Goal: Task Accomplishment & Management: Manage account settings

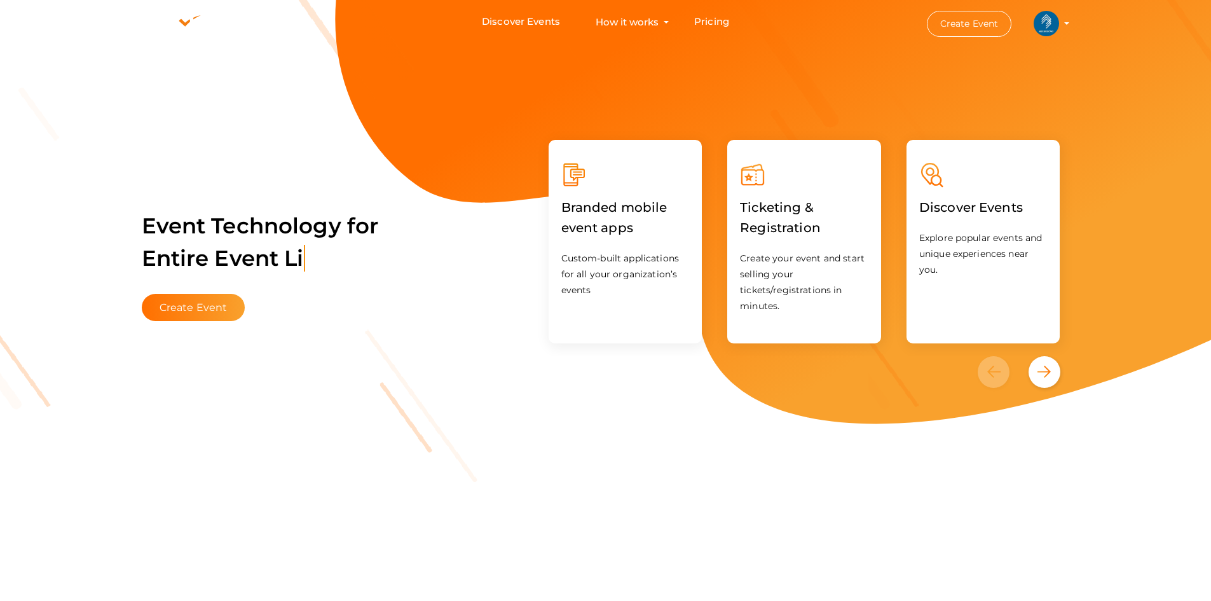
click at [1053, 24] on img at bounding box center [1045, 23] width 25 height 25
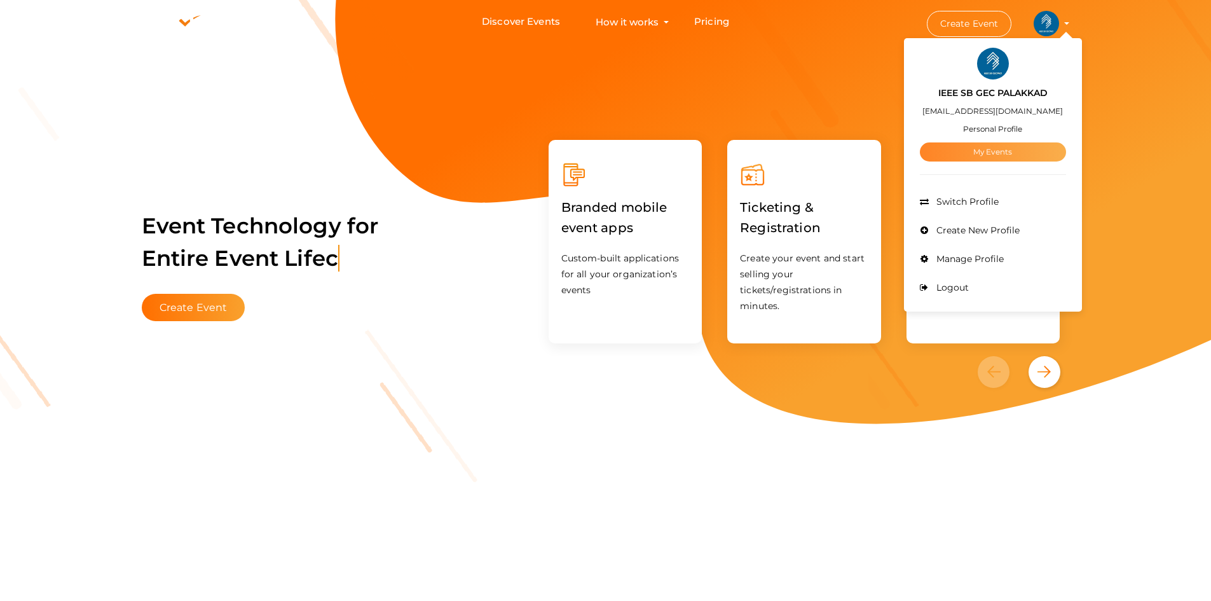
click at [989, 146] on link "My Events" at bounding box center [993, 151] width 146 height 19
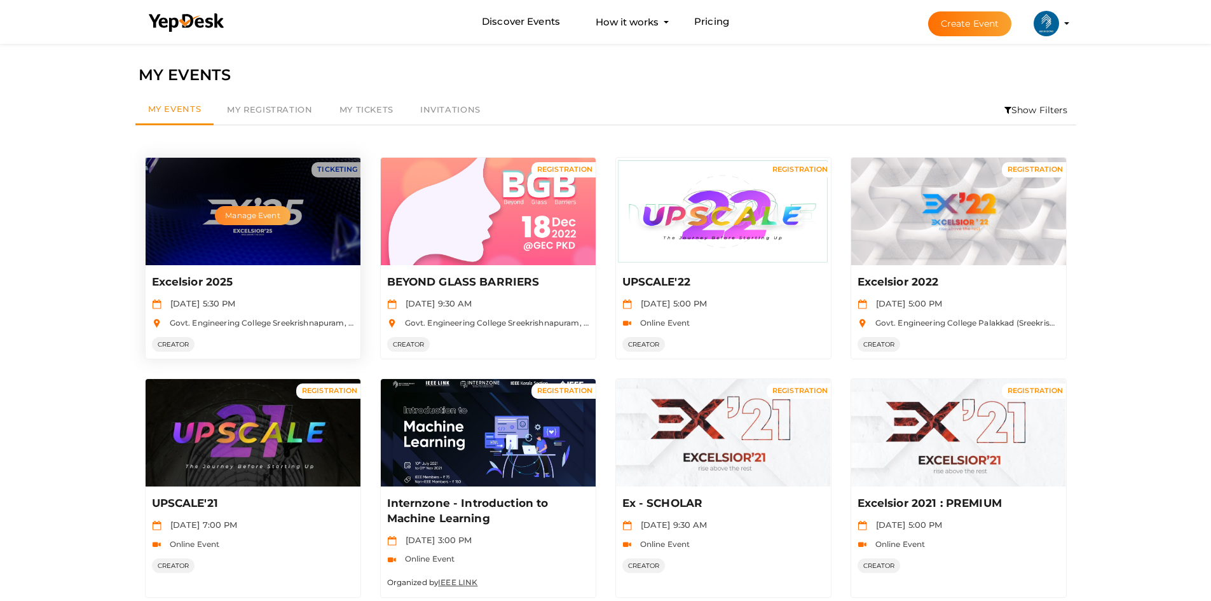
click at [233, 212] on button "Manage Event" at bounding box center [252, 215] width 75 height 19
click at [255, 215] on button "Manage Event" at bounding box center [252, 215] width 75 height 19
click at [262, 225] on button "Manage Event" at bounding box center [252, 215] width 75 height 19
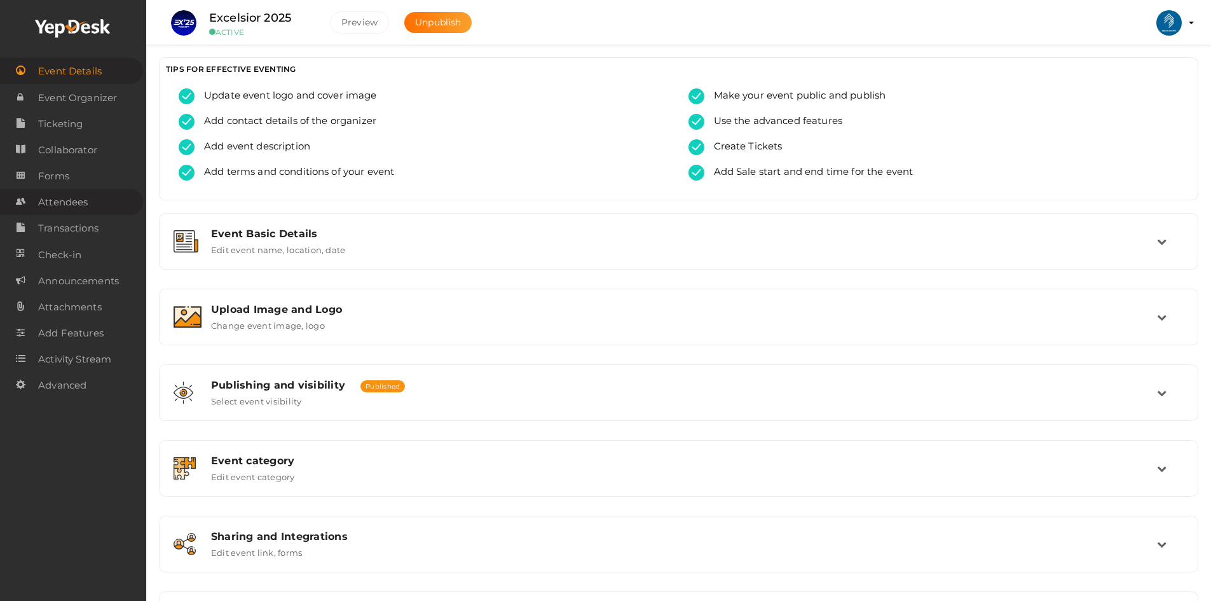
click at [55, 201] on span "Attendees" at bounding box center [63, 201] width 50 height 25
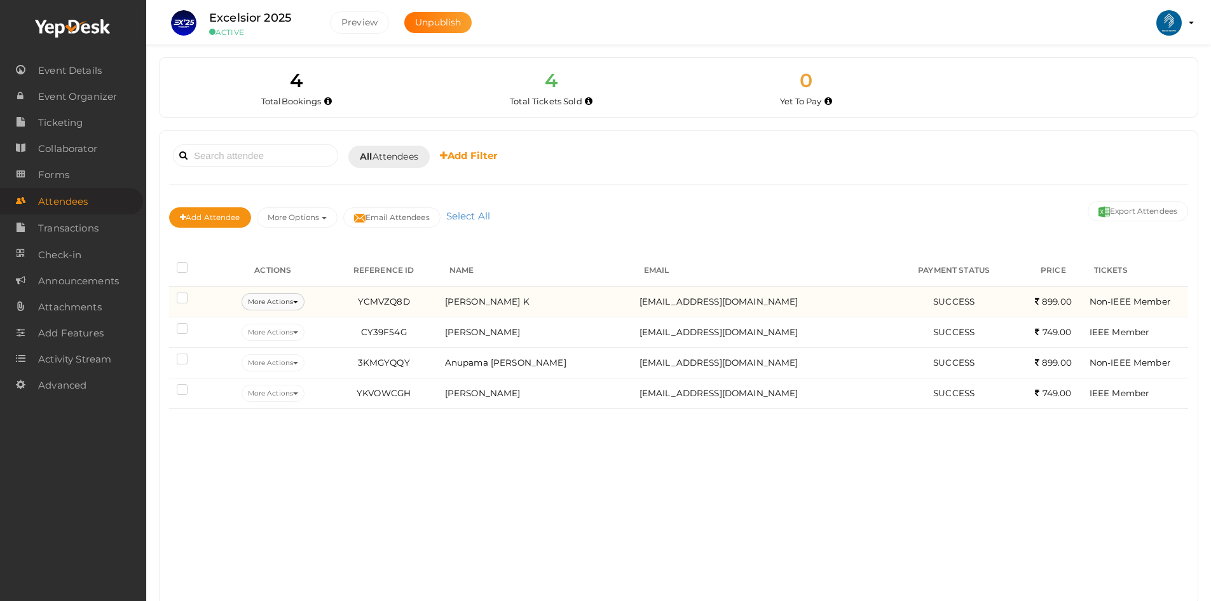
click at [291, 300] on button "More Actions" at bounding box center [272, 301] width 63 height 17
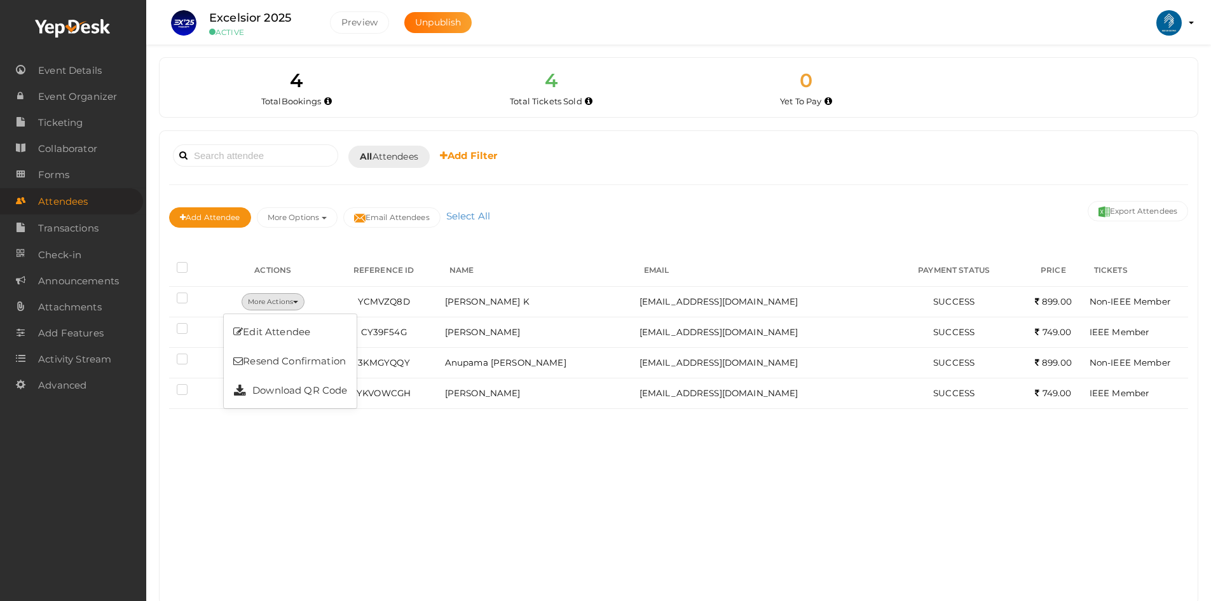
click at [295, 512] on div "Booked for [DATE] [DATE] [DATE] This Week Custom Date All Attendees All Yet to …" at bounding box center [679, 367] width 1038 height 473
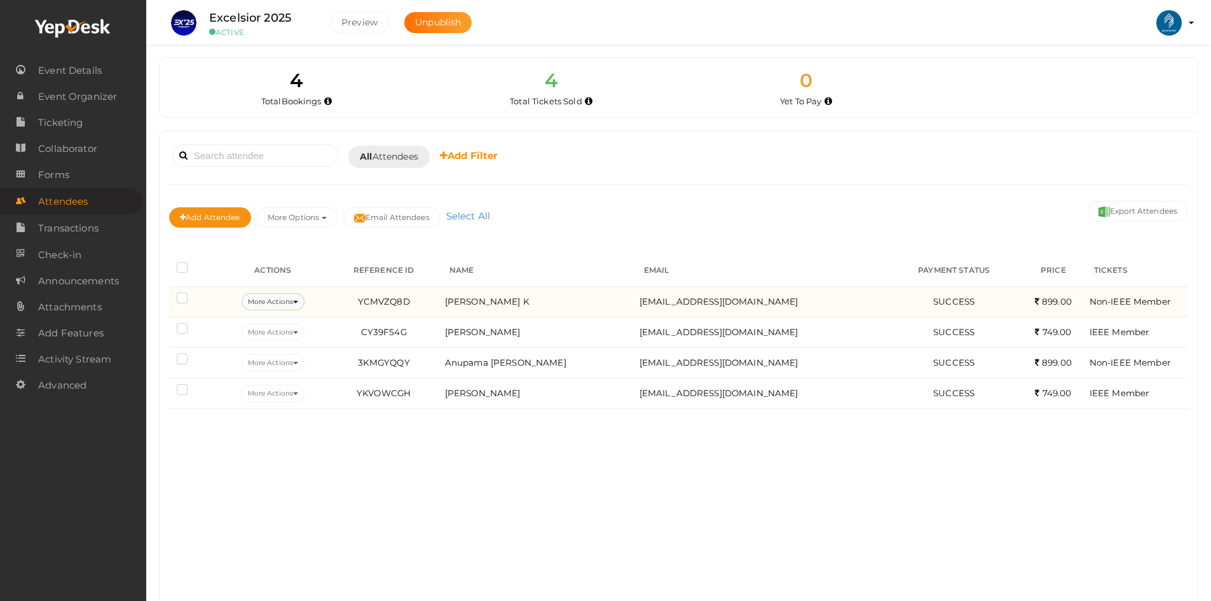
click at [298, 302] on icon at bounding box center [295, 302] width 5 height 3
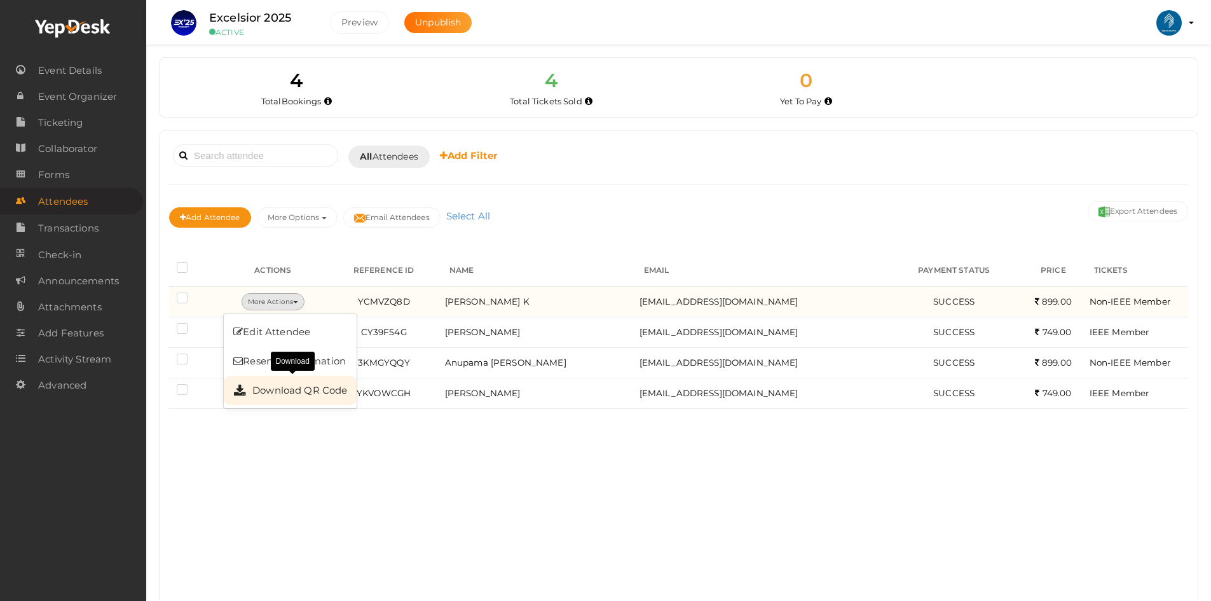
click at [298, 398] on link "Download QR Code" at bounding box center [290, 390] width 133 height 29
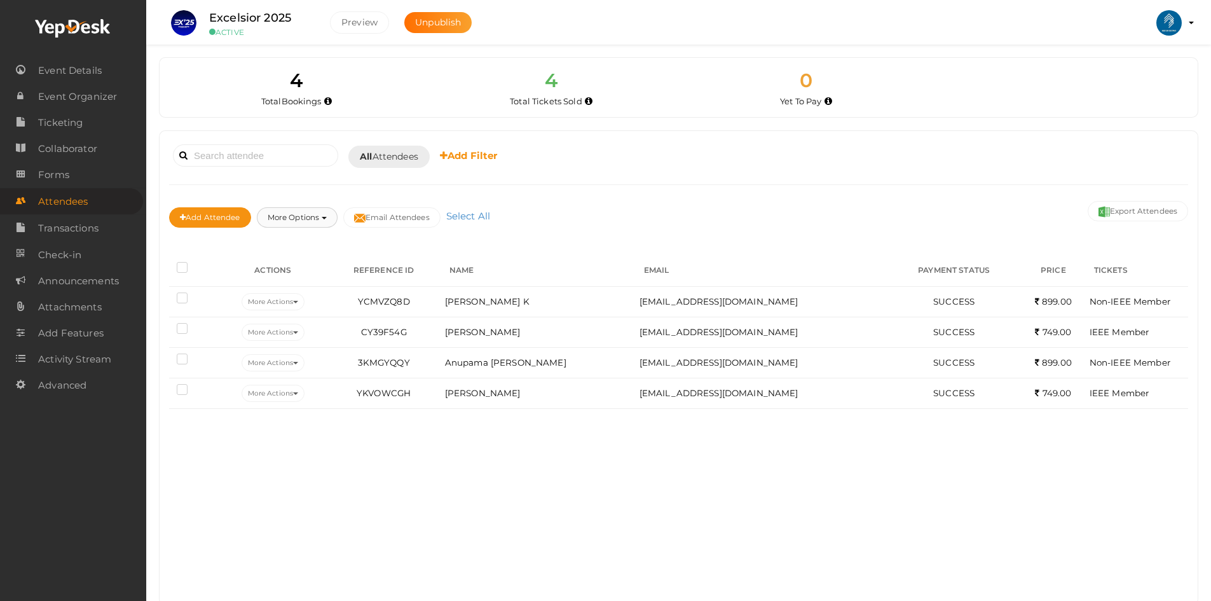
click at [285, 216] on button "More Options" at bounding box center [297, 217] width 81 height 20
click at [296, 343] on link "Attendee Summary" at bounding box center [316, 344] width 118 height 29
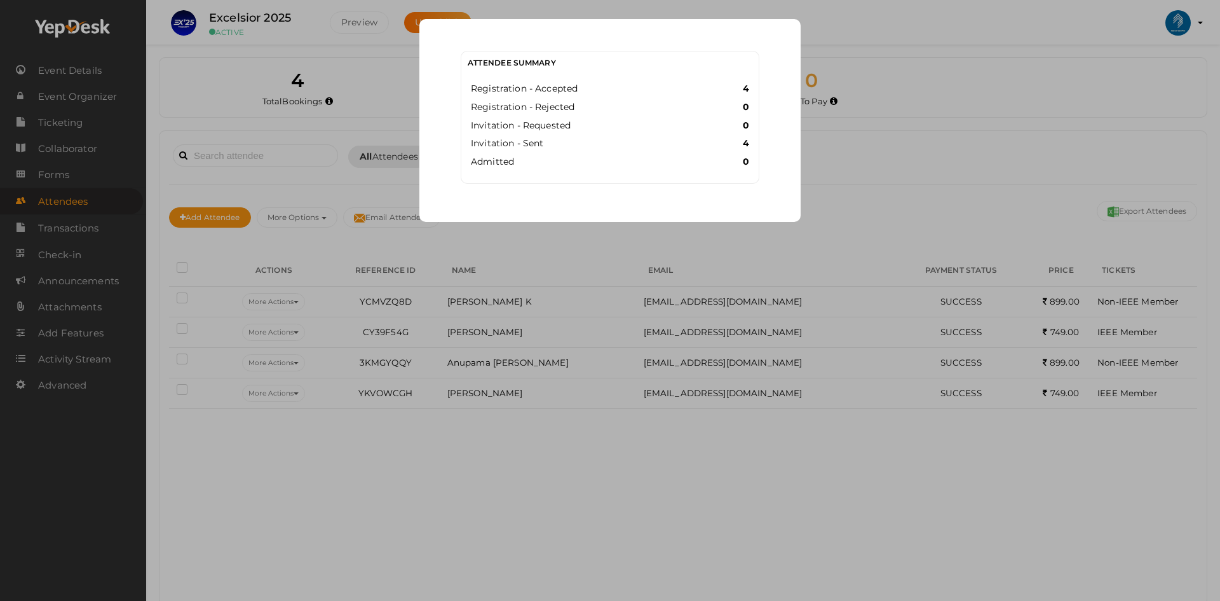
click at [879, 171] on div "Attendee Summary Registration - Accepted 4 Registration - Rejected 0 Invitation…" at bounding box center [610, 300] width 1220 height 601
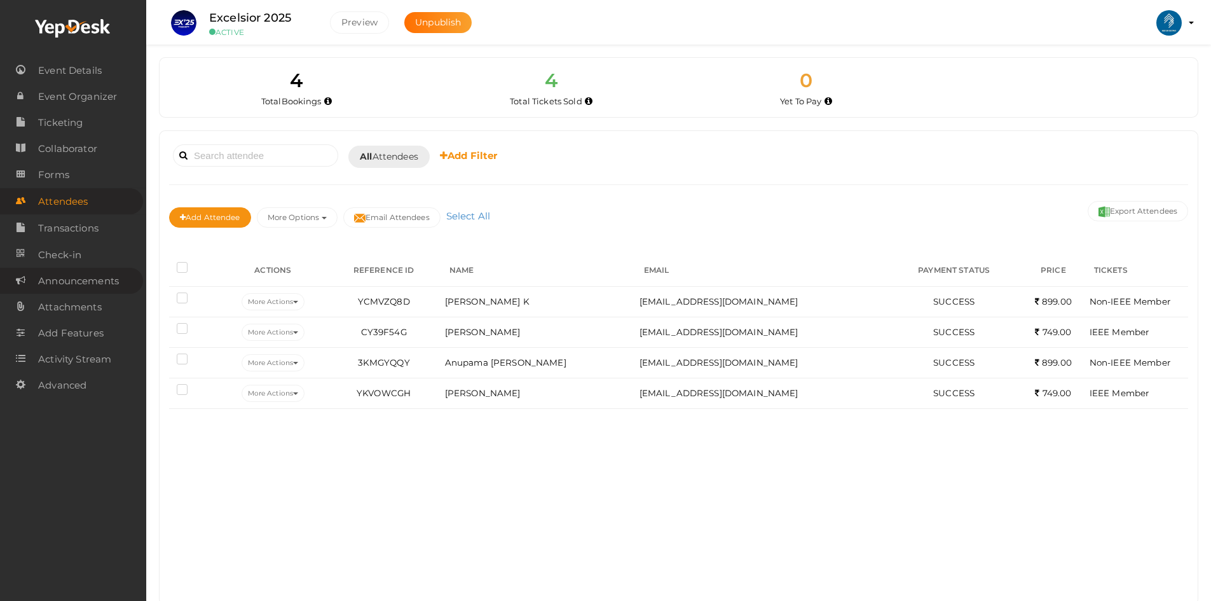
click at [46, 283] on span "Announcements" at bounding box center [78, 280] width 81 height 25
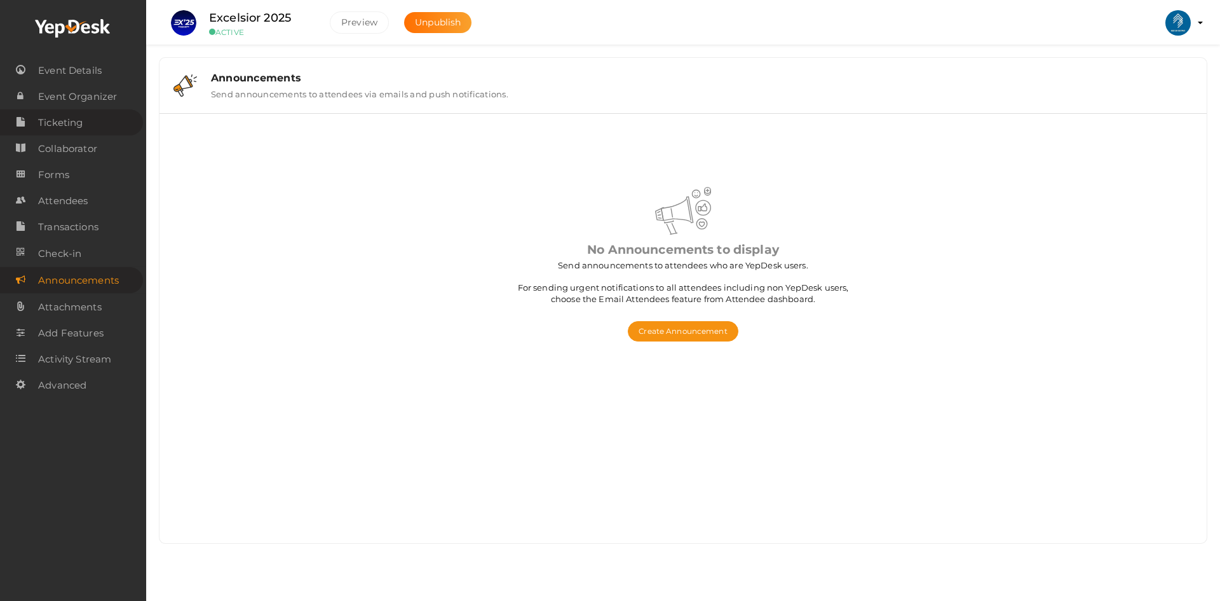
click at [83, 126] on span "Ticketing" at bounding box center [60, 122] width 44 height 25
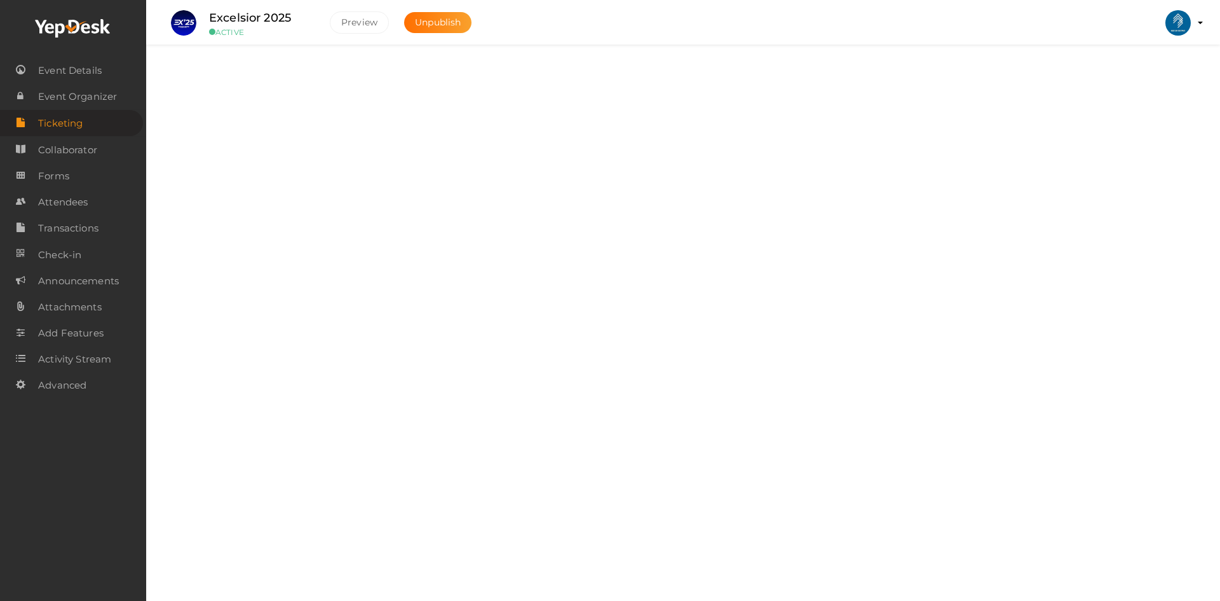
click at [393, 313] on div "Ticket Settings Edit ticket settings" at bounding box center [683, 312] width 965 height 27
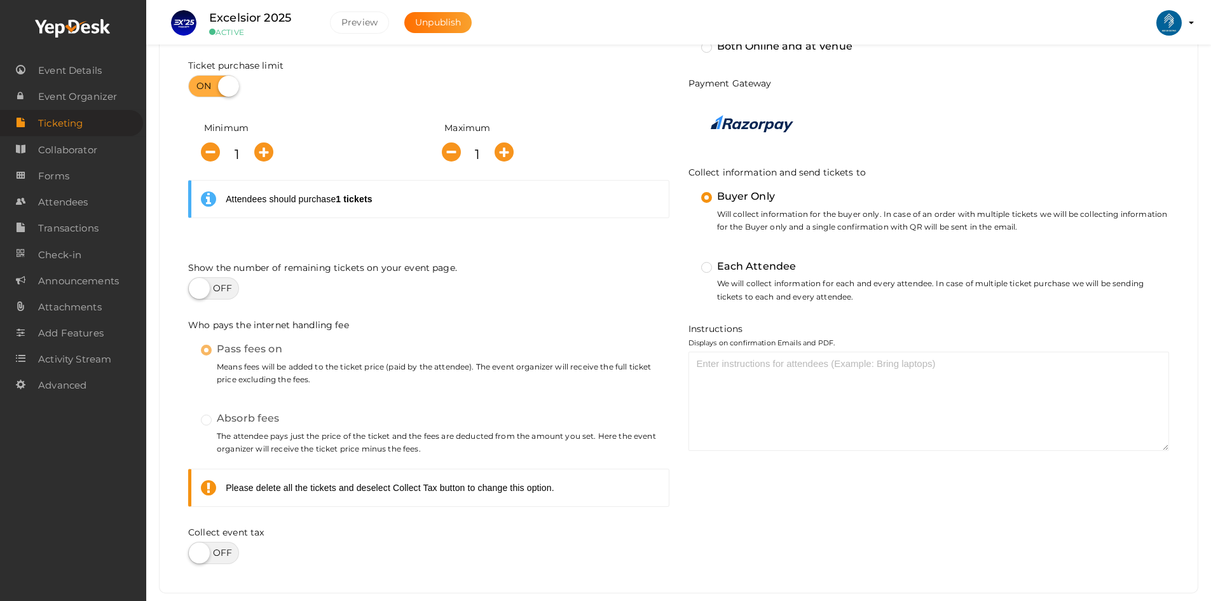
scroll to position [479, 0]
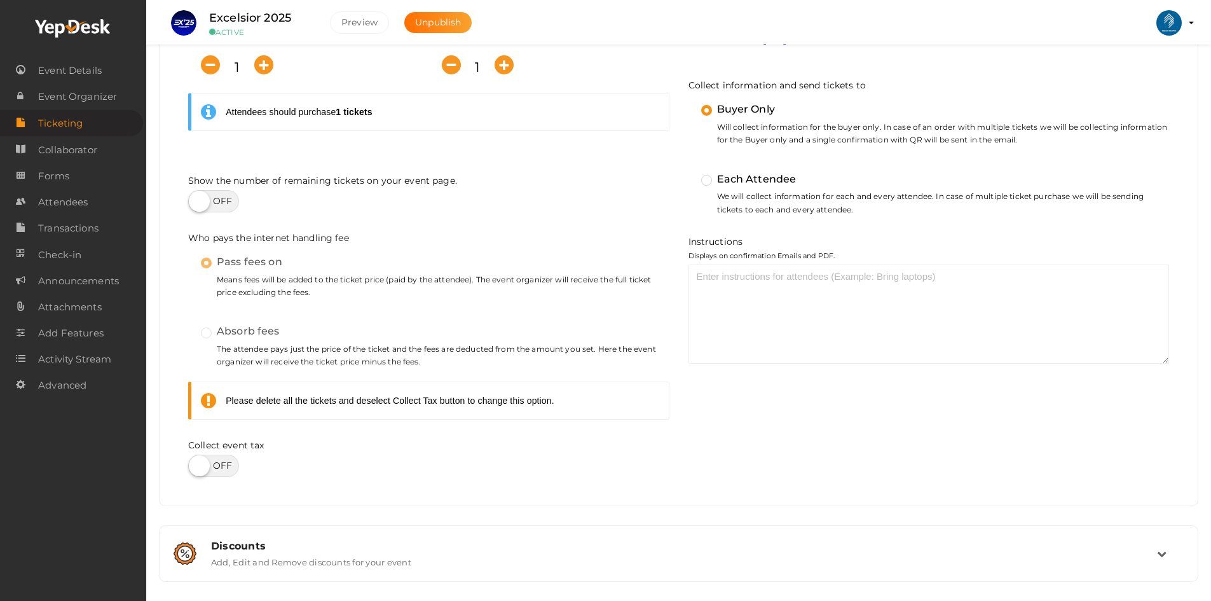
click at [1035, 419] on div "Collect custom attendee information(checkout questions) Click here to customise…" at bounding box center [678, 183] width 1019 height 625
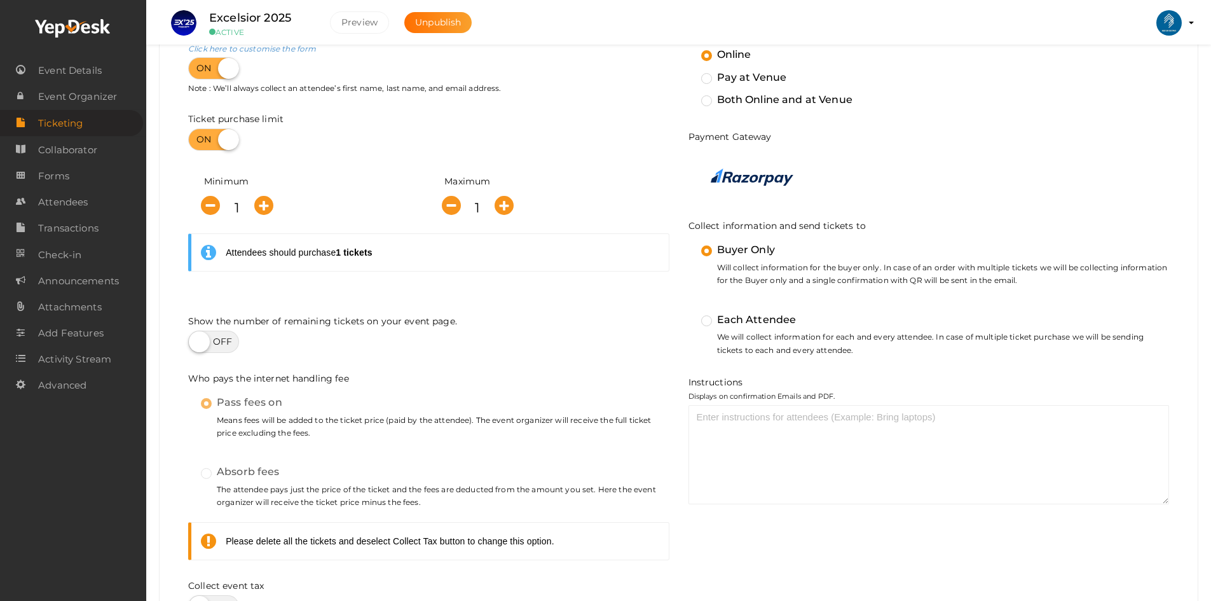
scroll to position [225, 0]
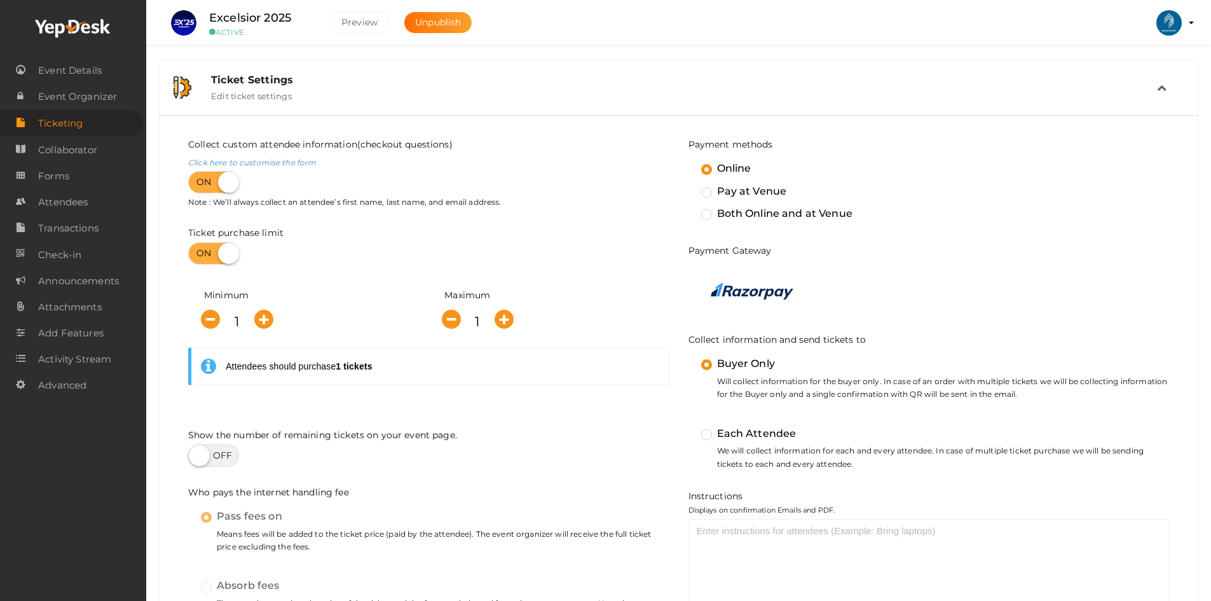
click at [53, 128] on span "Ticketing" at bounding box center [60, 123] width 44 height 25
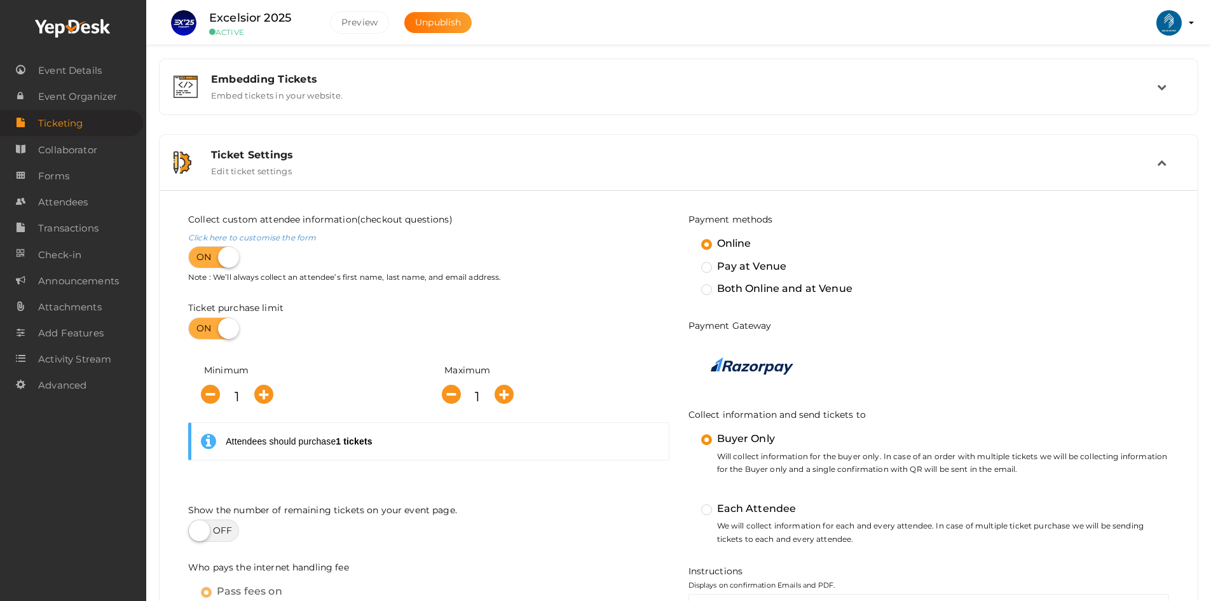
scroll to position [0, 0]
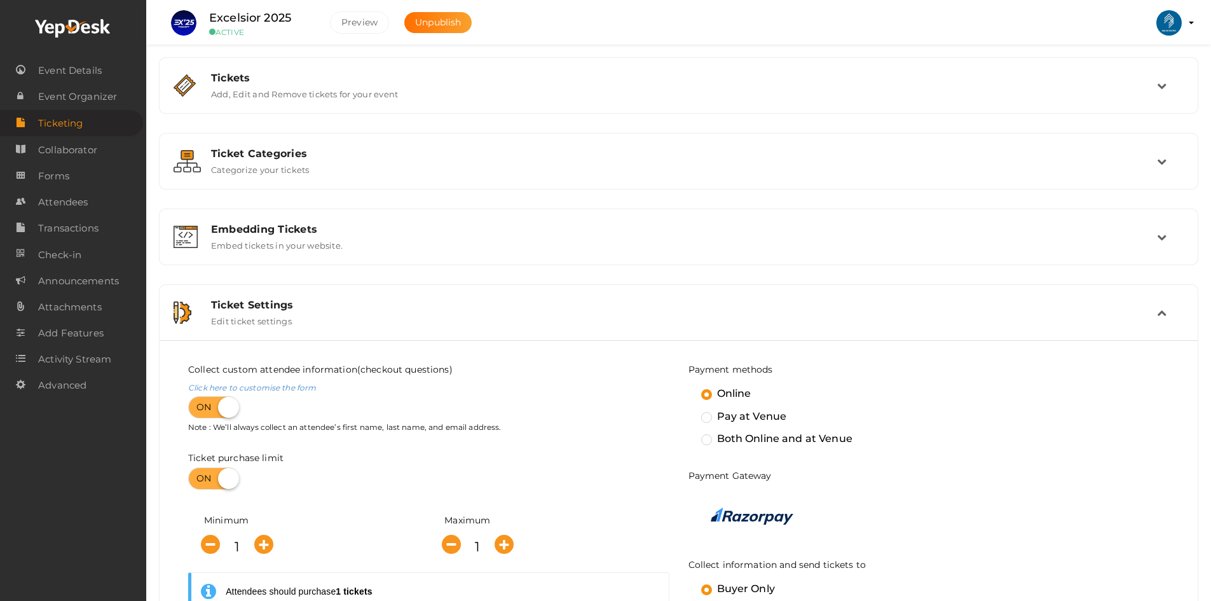
click at [330, 312] on div "Ticket Settings Edit ticket settings" at bounding box center [678, 312] width 955 height 27
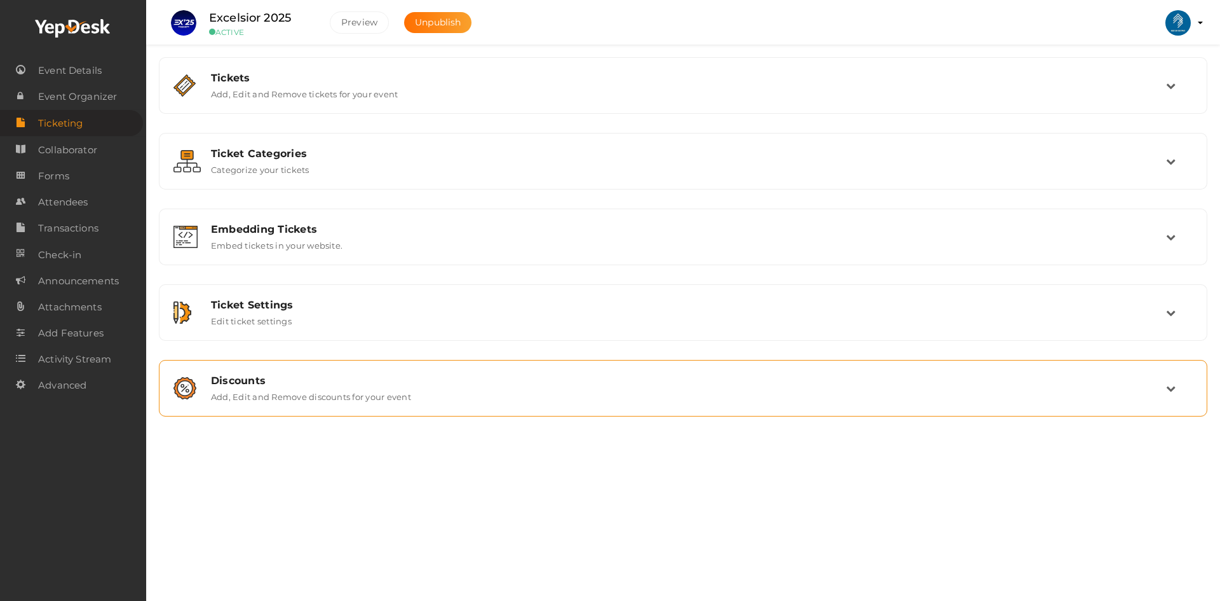
click at [306, 376] on div "Discounts" at bounding box center [688, 380] width 955 height 12
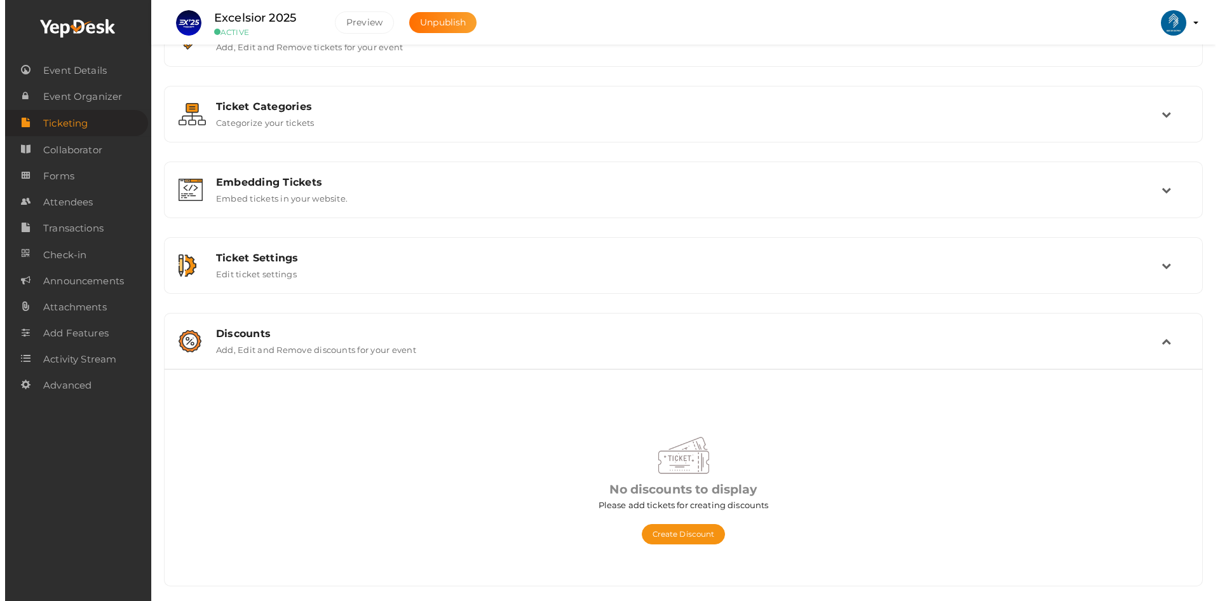
scroll to position [51, 0]
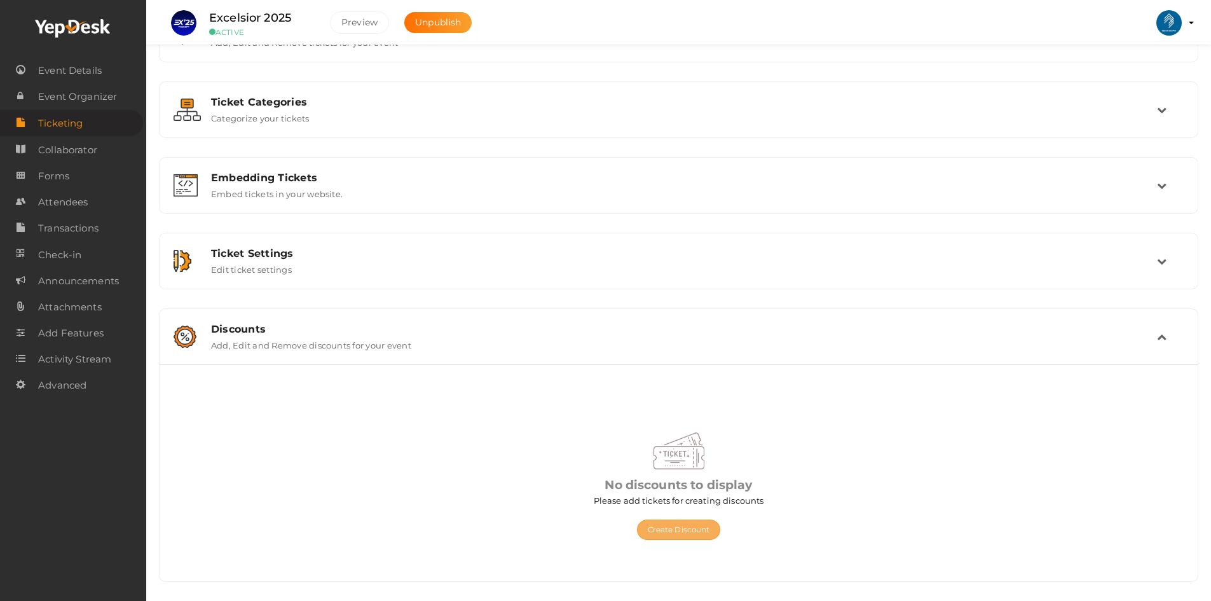
click at [669, 526] on button "Create Discount" at bounding box center [679, 529] width 84 height 20
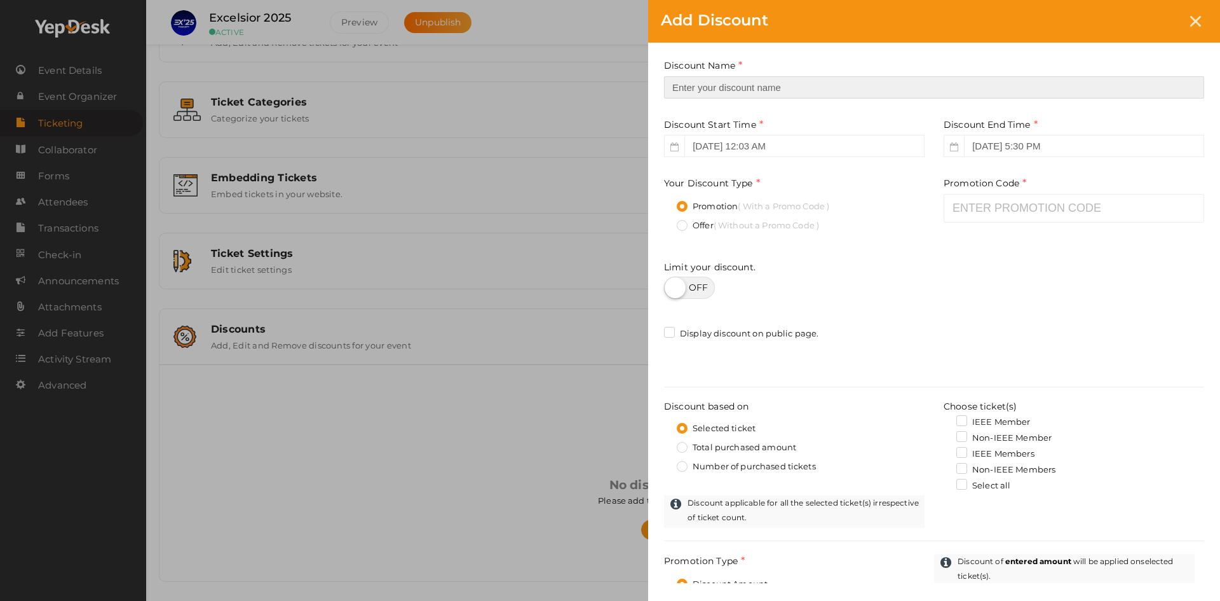
click at [699, 95] on input "text" at bounding box center [934, 87] width 540 height 22
type input "TEST TICKET"
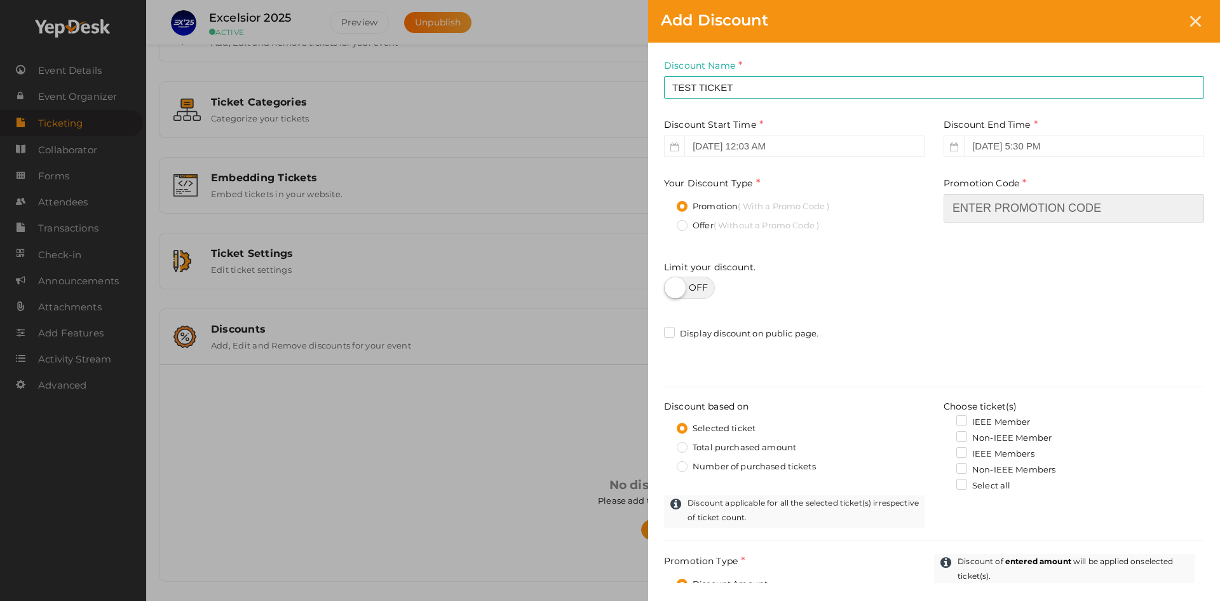
click at [1024, 198] on input "text" at bounding box center [1074, 208] width 261 height 29
type input "TEST20252025"
click at [1026, 243] on div "Discount Name TEST TICKET This field is Required. Promotion Name already used. …" at bounding box center [934, 395] width 572 height 705
click at [704, 289] on label at bounding box center [689, 287] width 51 height 22
click at [672, 287] on input "checkbox" at bounding box center [668, 283] width 8 height 8
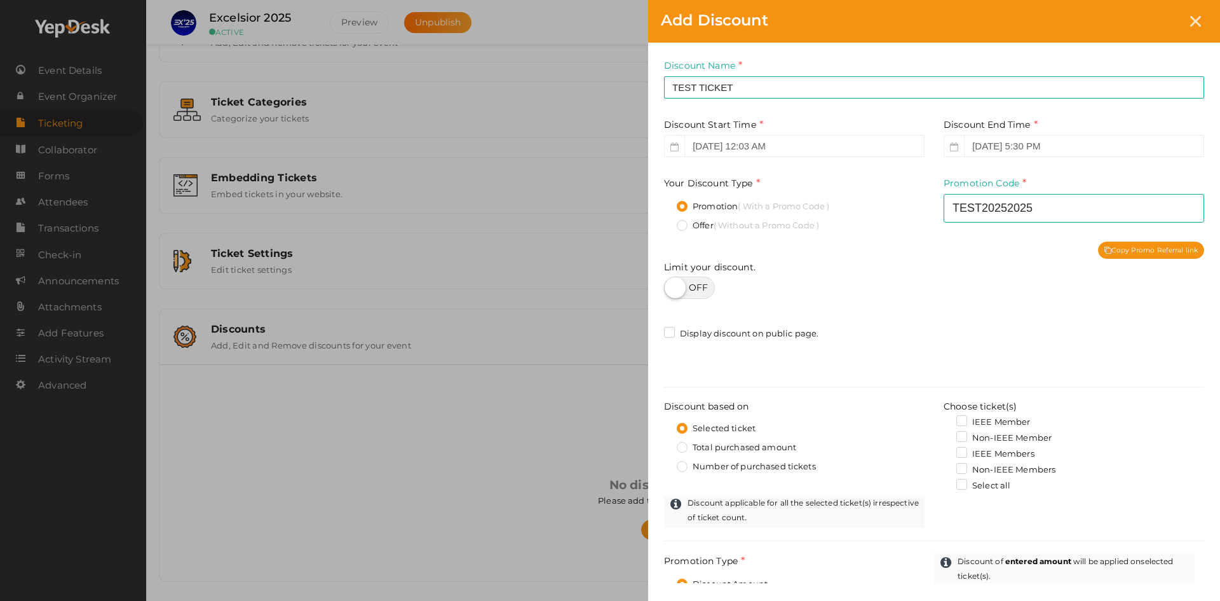
checkbox input "true"
click at [940, 290] on div "Discounts count This field is Required. Value should be positive number other t…" at bounding box center [1069, 281] width 270 height 40
click at [948, 289] on input "number" at bounding box center [1074, 289] width 261 height 22
click at [891, 319] on div "Discount Name TEST TICKET This field is Required. Promotion Name already used. …" at bounding box center [934, 395] width 572 height 705
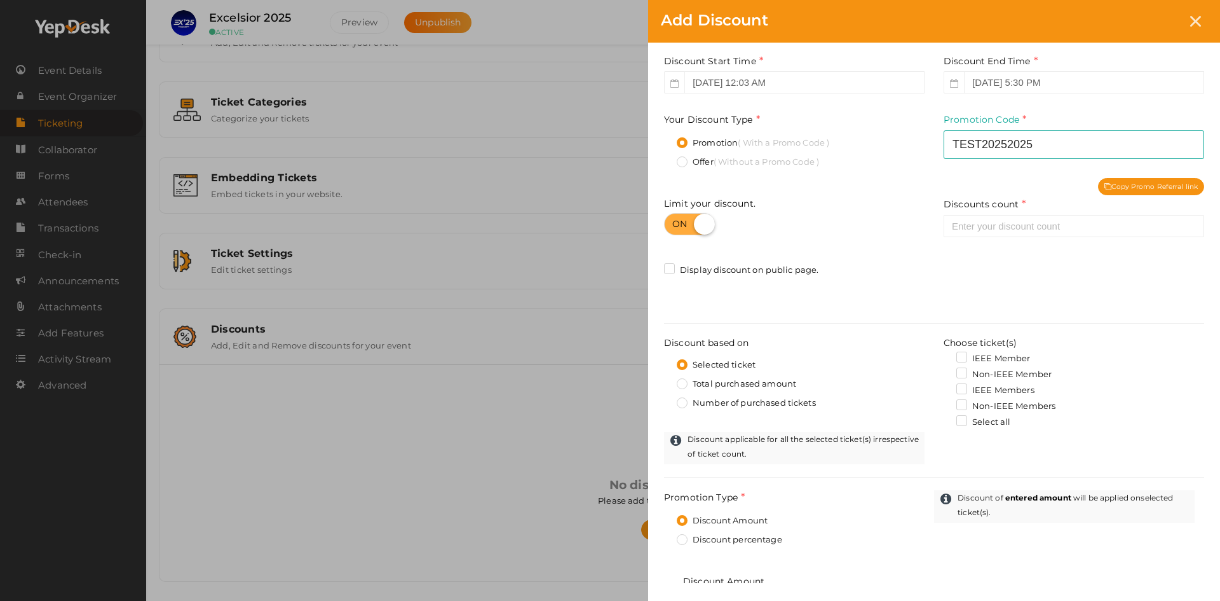
click at [967, 421] on label "Select all" at bounding box center [983, 422] width 54 height 13
click at [944, 418] on input "Select all" at bounding box center [944, 418] width 0 height 0
click at [960, 421] on label "Select all" at bounding box center [983, 422] width 54 height 13
click at [944, 418] on input "Select all" at bounding box center [944, 418] width 0 height 0
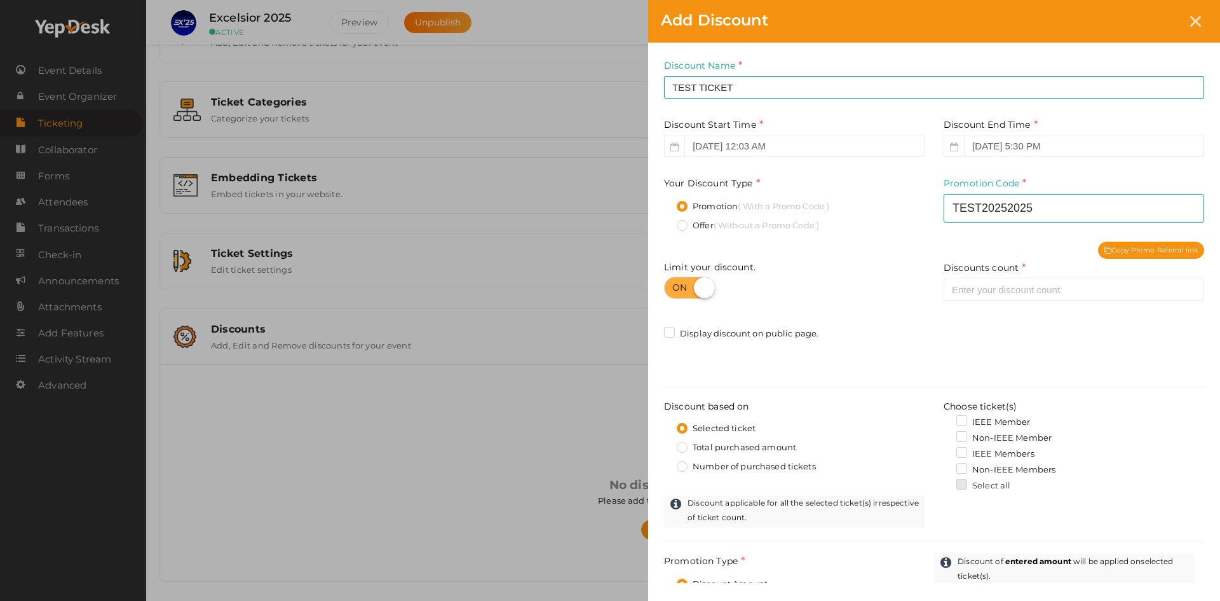
scroll to position [191, 0]
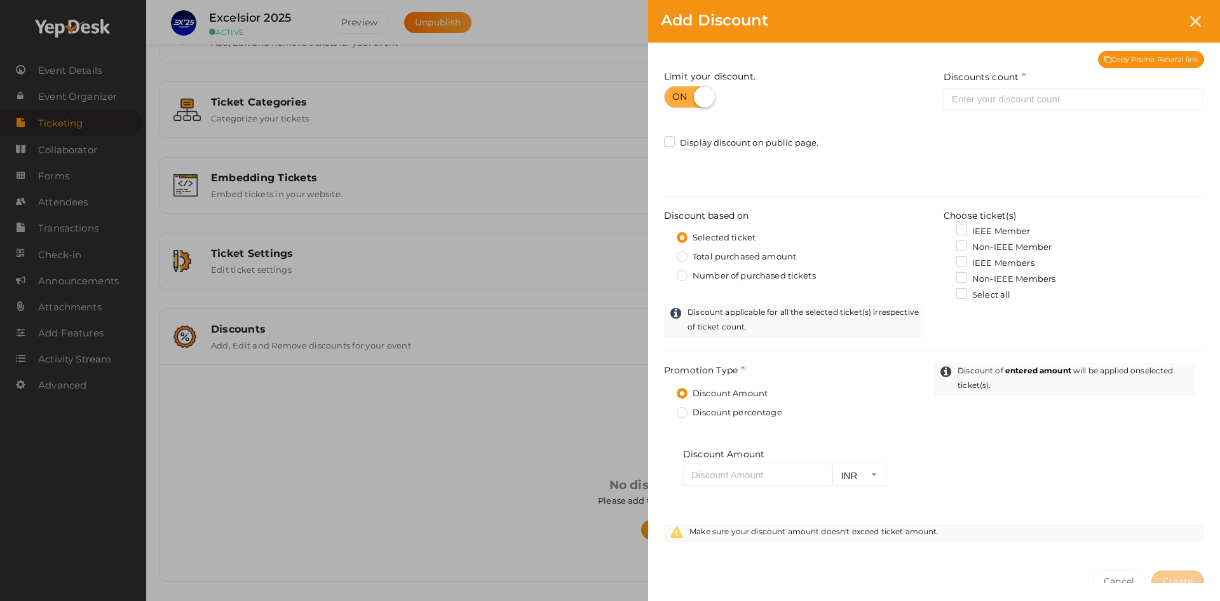
click at [761, 408] on label "Discount percentage" at bounding box center [729, 412] width 105 height 13
click at [664, 409] on input "Discount percentage" at bounding box center [664, 409] width 0 height 0
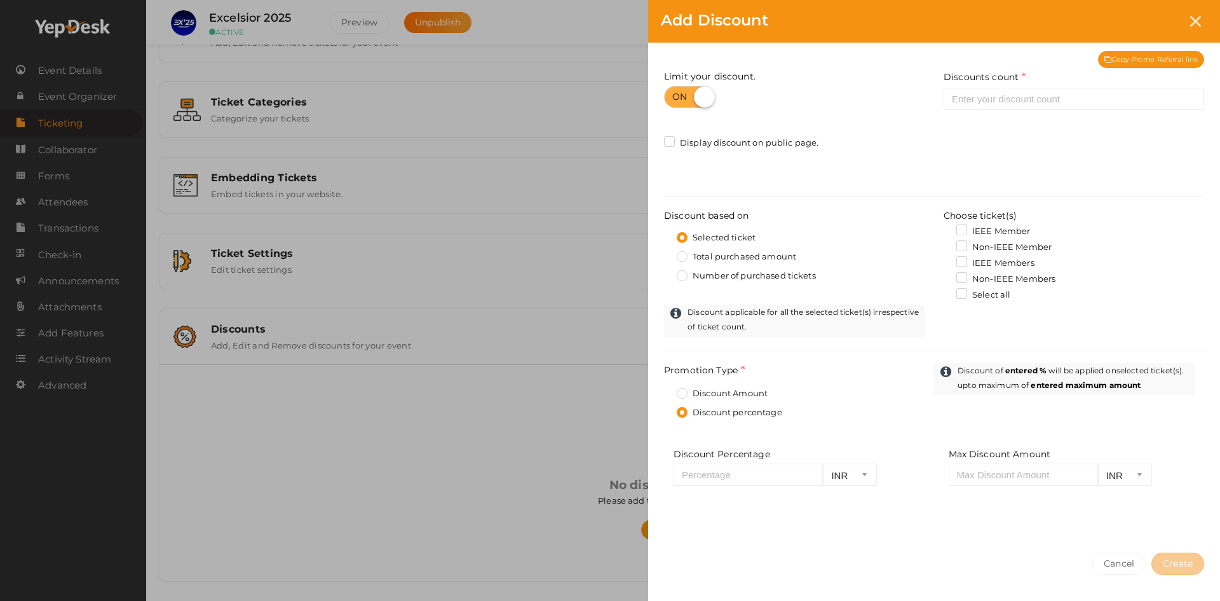
click at [729, 390] on label "Discount Amount" at bounding box center [722, 393] width 91 height 13
click at [664, 390] on input "Discount Amount" at bounding box center [664, 390] width 0 height 0
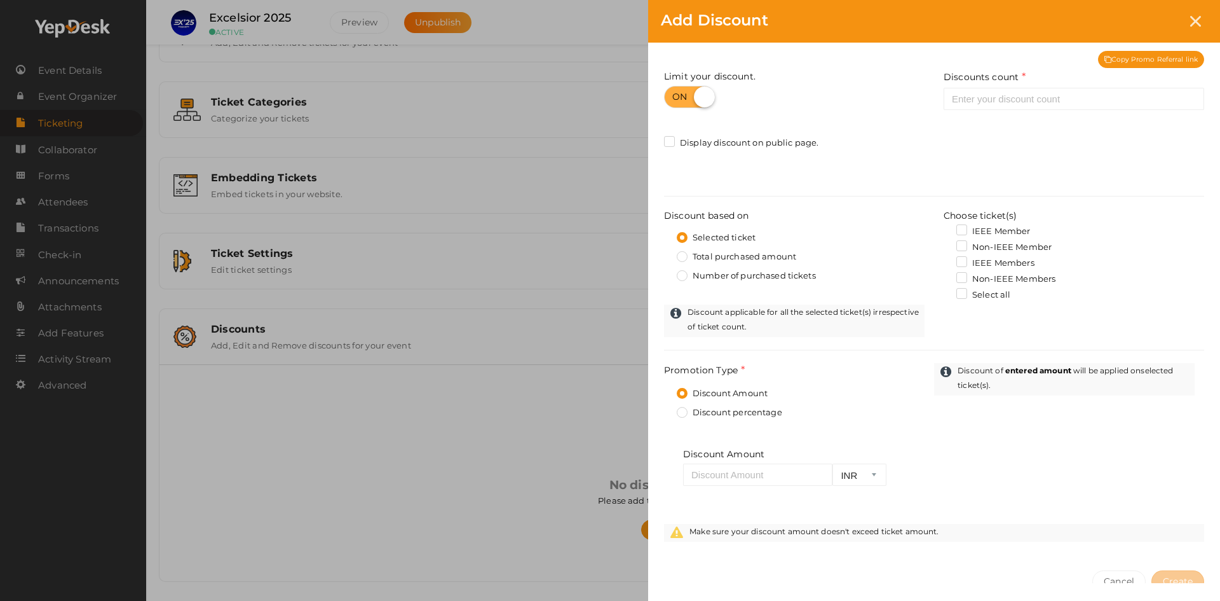
click at [737, 412] on label "Discount percentage" at bounding box center [729, 412] width 105 height 13
click at [664, 409] on input "Discount percentage" at bounding box center [664, 409] width 0 height 0
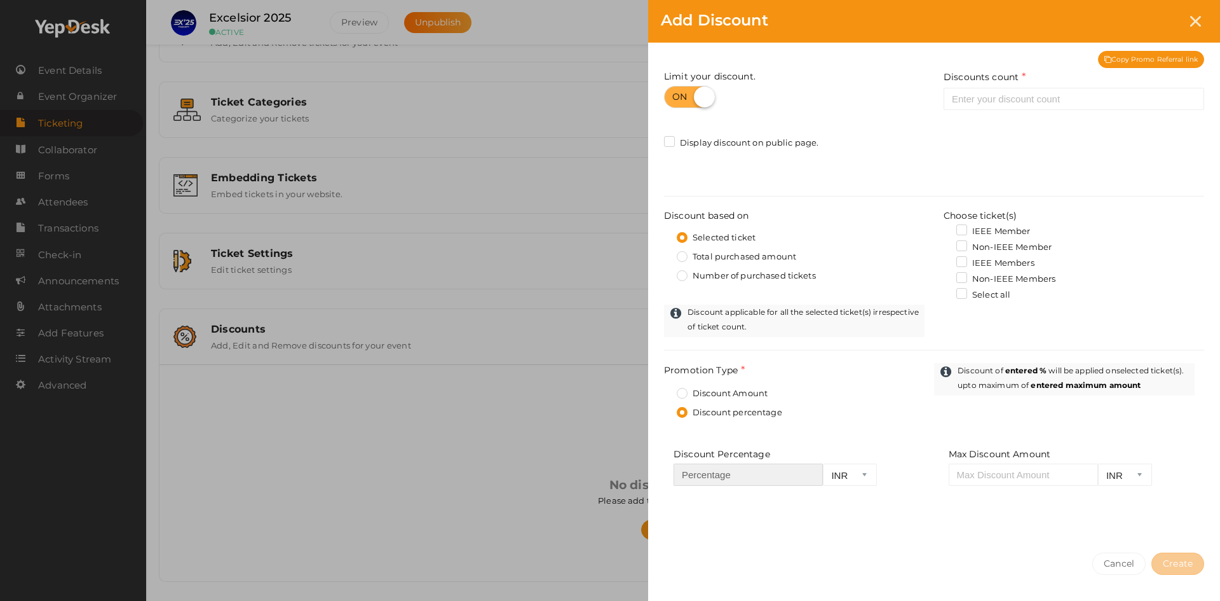
click at [740, 473] on input "number" at bounding box center [748, 474] width 149 height 22
type input "100"
click at [865, 548] on div "Cancel Create" at bounding box center [934, 589] width 572 height 98
click at [959, 487] on div "Max Discount Amount INR Required." at bounding box center [1072, 475] width 266 height 57
click at [968, 478] on input "number" at bounding box center [1023, 474] width 149 height 22
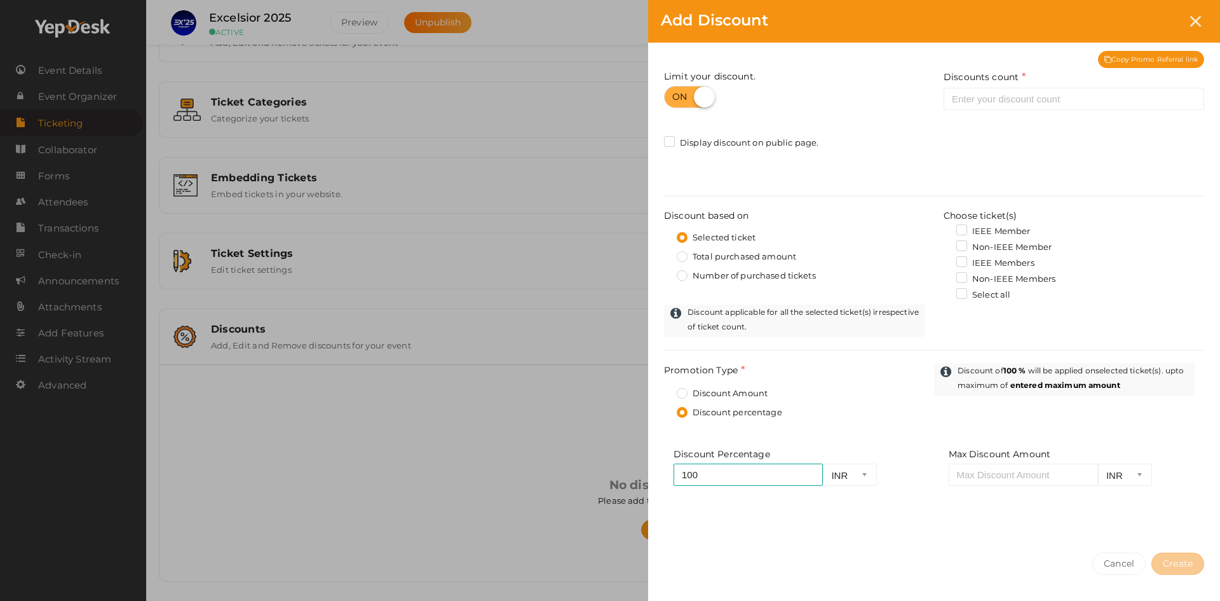
click at [1008, 502] on div "Max Discount Amount INR Required." at bounding box center [1072, 475] width 266 height 57
click at [965, 231] on label "IEEE Member" at bounding box center [993, 231] width 74 height 13
click at [944, 227] on input "IEEE Member" at bounding box center [944, 227] width 0 height 0
click at [965, 231] on label "IEEE Member" at bounding box center [993, 231] width 74 height 13
click at [944, 227] on input "IEEE Member" at bounding box center [944, 227] width 0 height 0
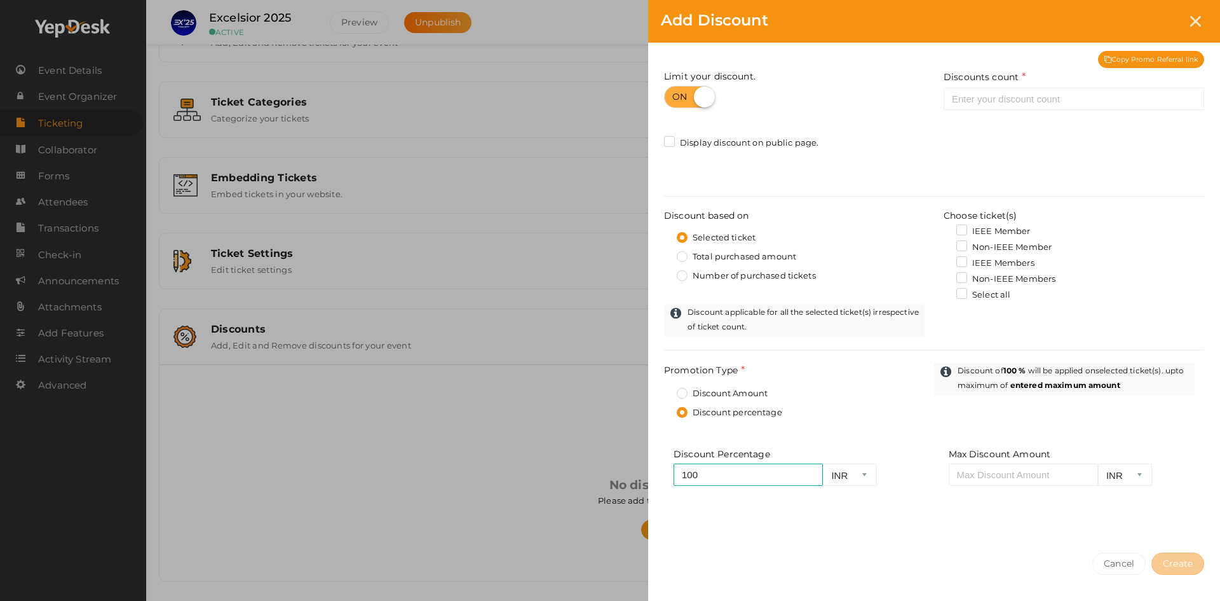
click at [755, 255] on label "Total purchased amount" at bounding box center [736, 256] width 119 height 13
click at [664, 253] on input "Total purchased amount" at bounding box center [664, 253] width 0 height 0
click at [734, 232] on label "Selected ticket" at bounding box center [716, 237] width 79 height 13
click at [664, 234] on input "Selected ticket" at bounding box center [664, 234] width 0 height 0
click at [725, 278] on label "Number of purchased tickets" at bounding box center [746, 275] width 139 height 13
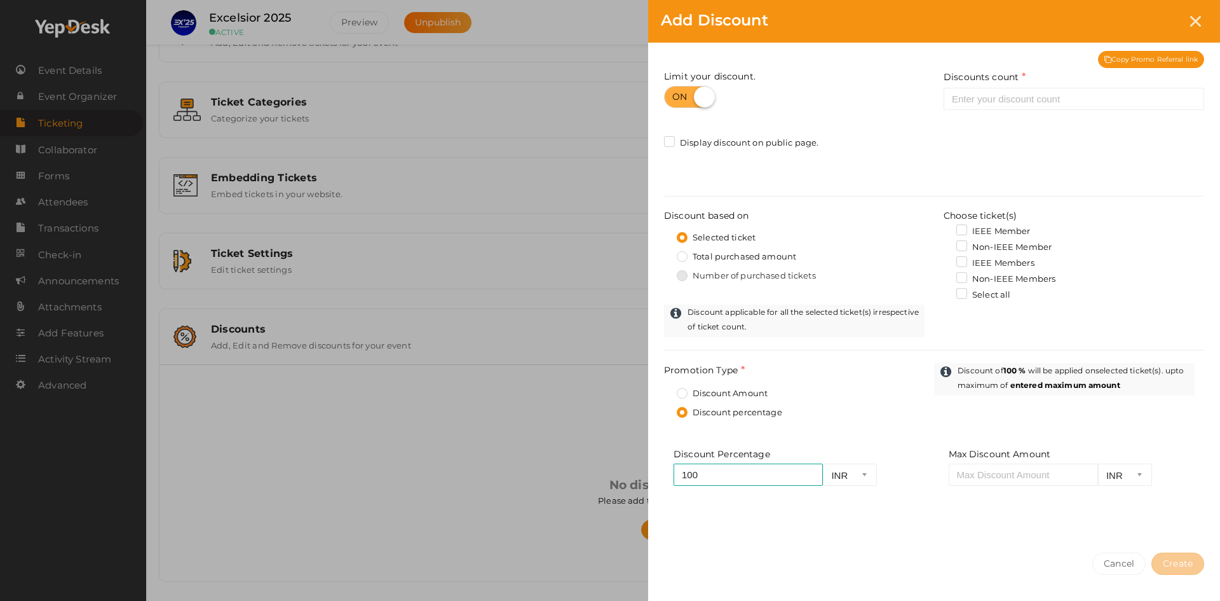
click at [664, 272] on input "Number of purchased tickets" at bounding box center [664, 272] width 0 height 0
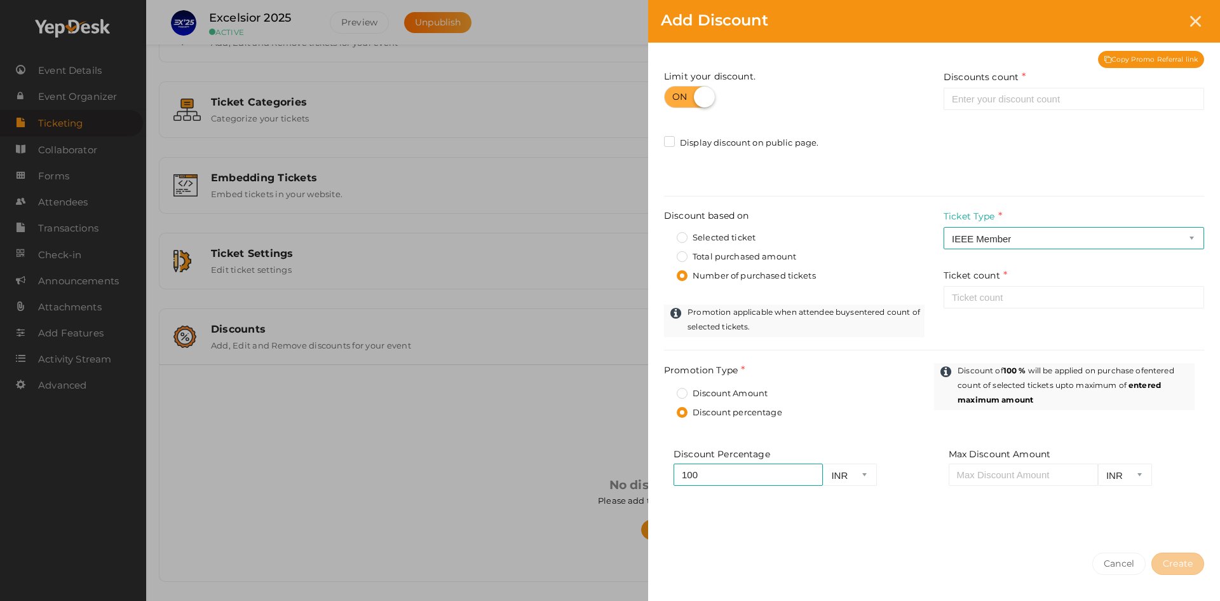
click at [688, 238] on label "Selected ticket" at bounding box center [716, 237] width 79 height 13
click at [664, 234] on input "Selected ticket" at bounding box center [664, 234] width 0 height 0
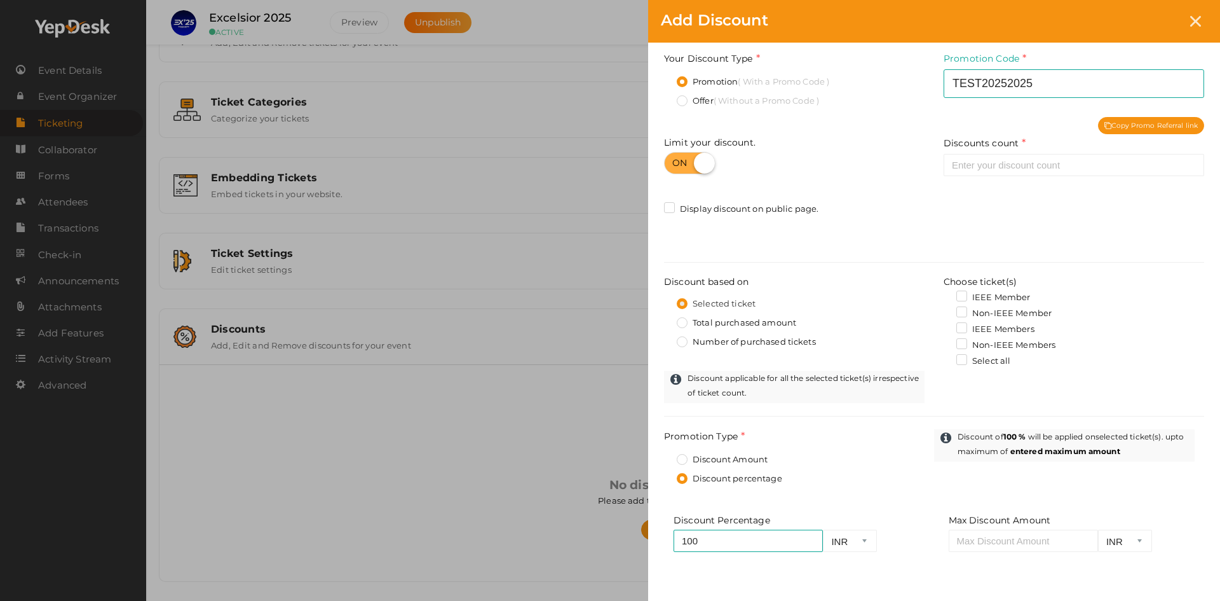
scroll to position [64, 0]
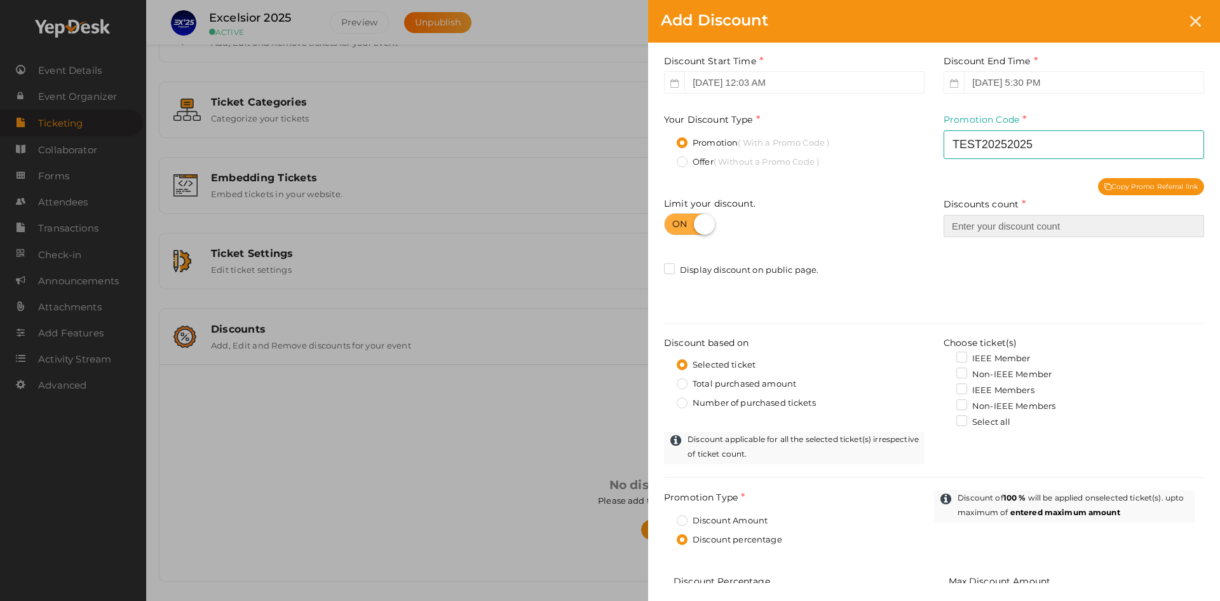
click at [974, 226] on input "number" at bounding box center [1074, 226] width 261 height 22
click at [695, 232] on label at bounding box center [689, 224] width 51 height 22
click at [672, 224] on input "checkbox" at bounding box center [668, 219] width 8 height 8
checkbox input "false"
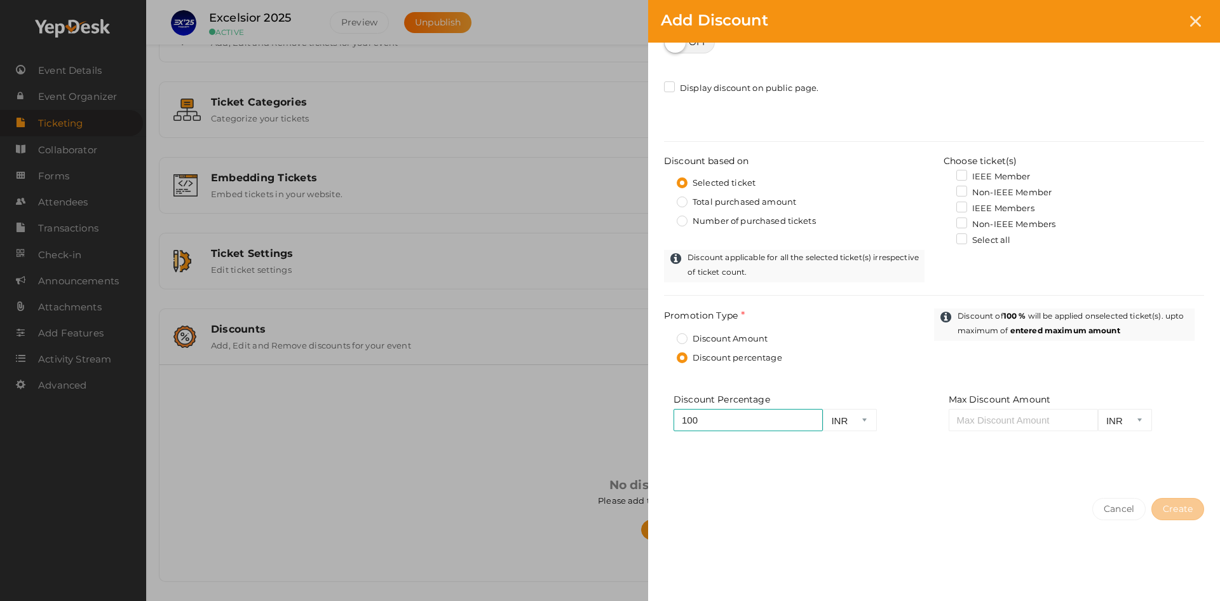
scroll to position [245, 0]
click at [941, 461] on div "Discount Percentage 100 INR Required. Max Discount Amount INR Required." at bounding box center [934, 431] width 540 height 76
click at [988, 421] on input "number" at bounding box center [1023, 420] width 149 height 22
type input "1000"
click at [946, 496] on div "Cancel Create" at bounding box center [934, 534] width 572 height 98
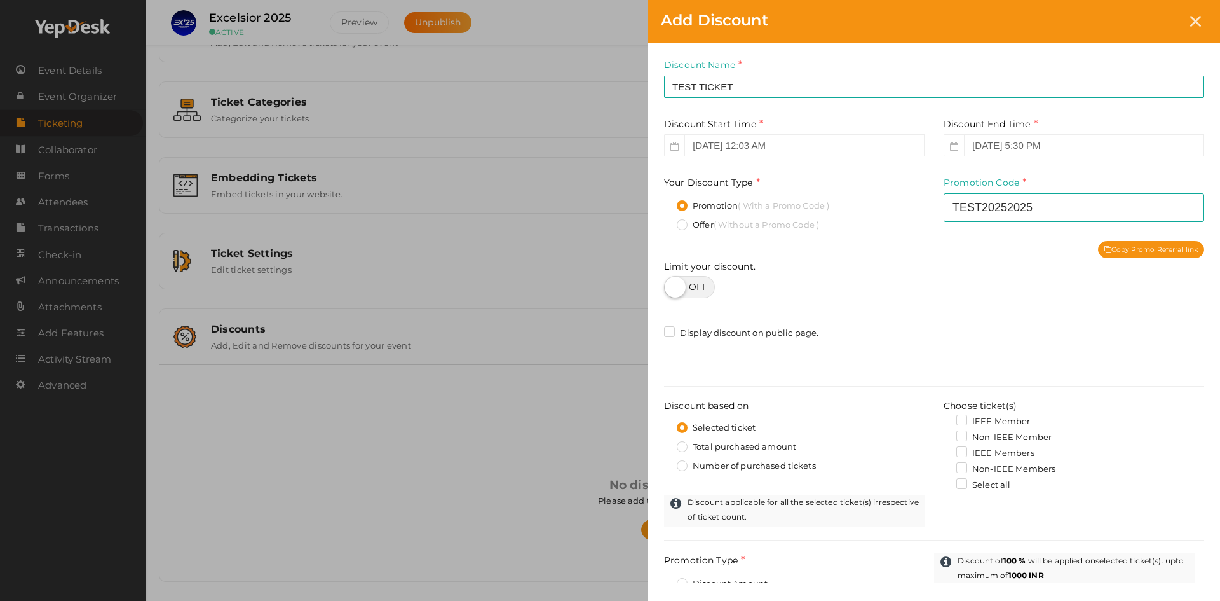
scroll to position [0, 0]
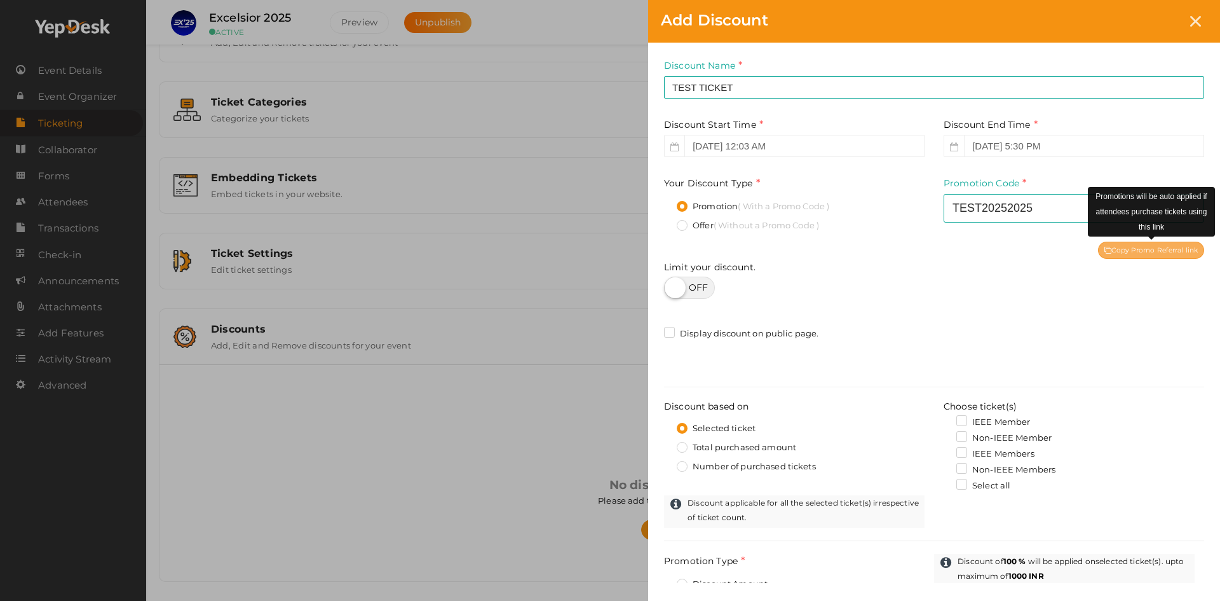
click at [1176, 249] on div "Copy Promo Referral link" at bounding box center [1151, 249] width 106 height 17
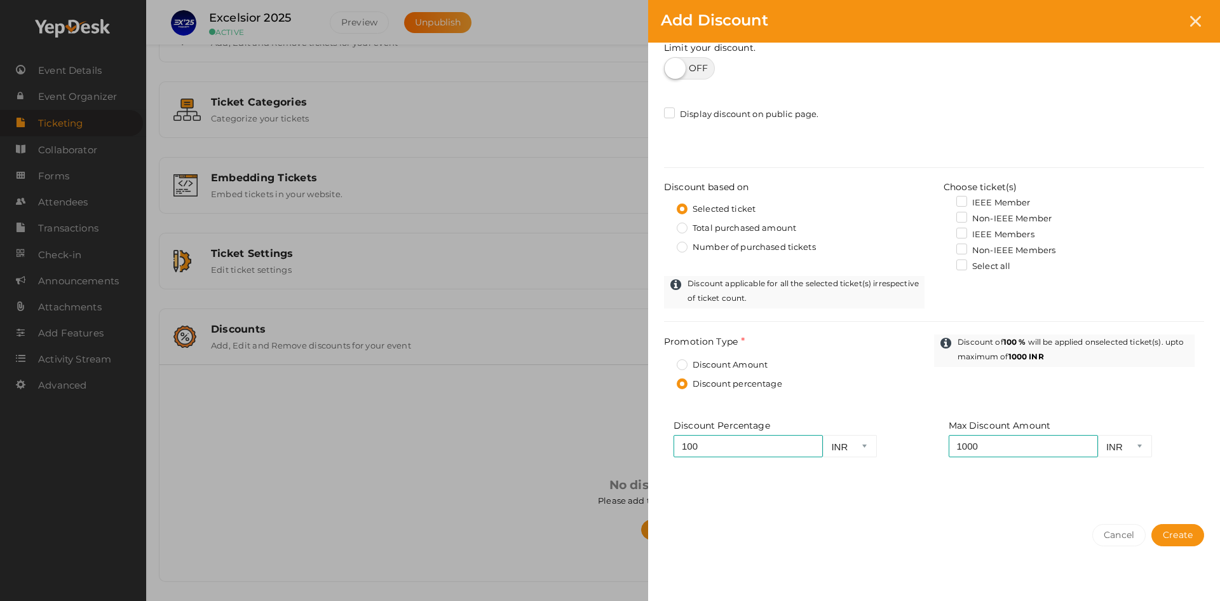
scroll to position [245, 0]
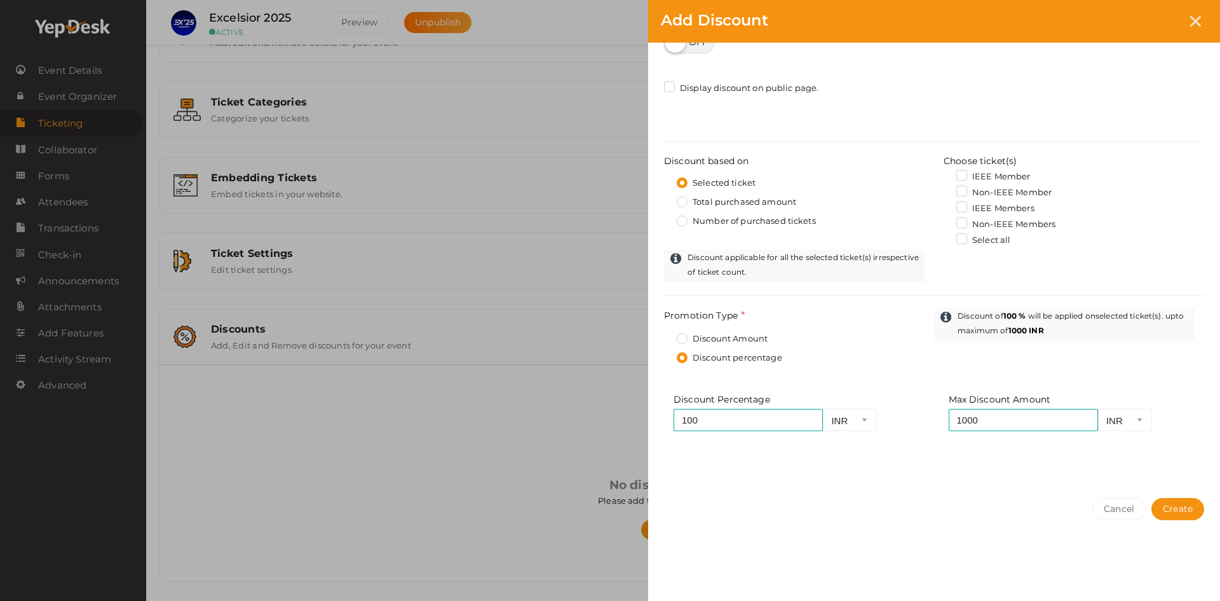
click at [966, 240] on label "Select all" at bounding box center [983, 240] width 54 height 13
click at [944, 236] on input "Select all" at bounding box center [944, 236] width 0 height 0
click at [1168, 506] on span "Create" at bounding box center [1178, 508] width 30 height 11
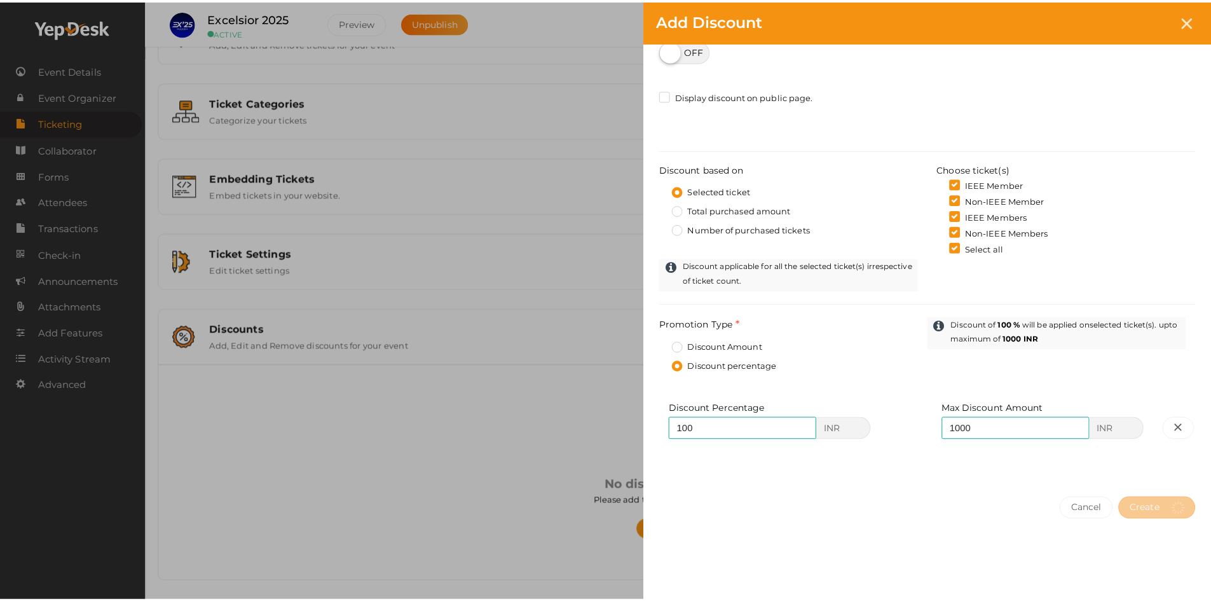
scroll to position [0, 0]
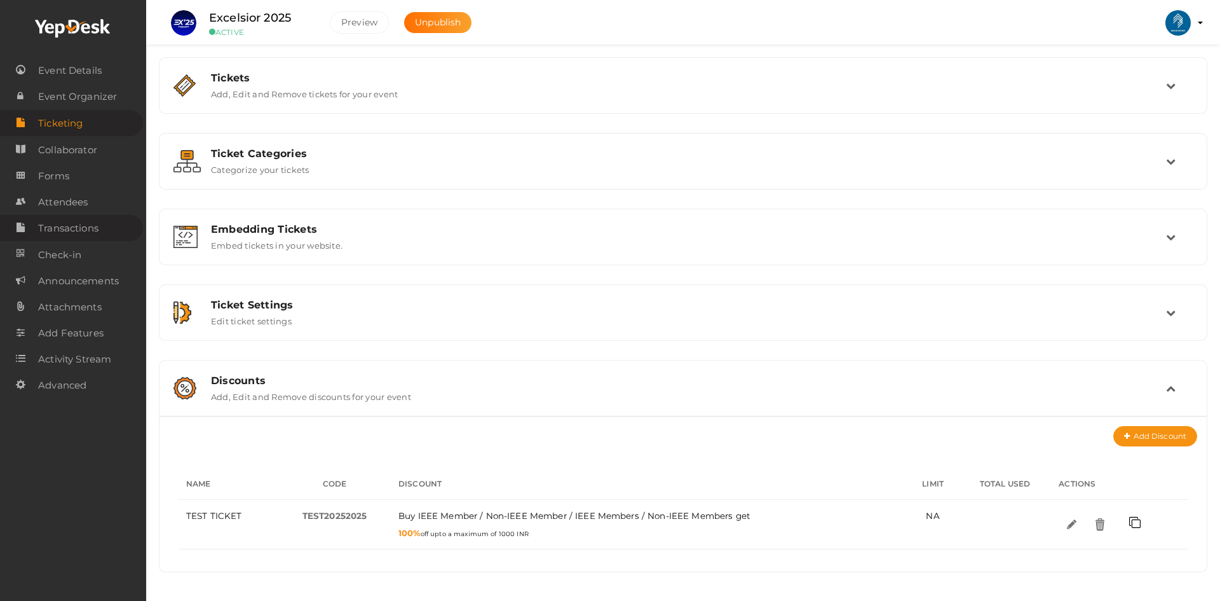
click at [49, 229] on span "Transactions" at bounding box center [68, 227] width 60 height 25
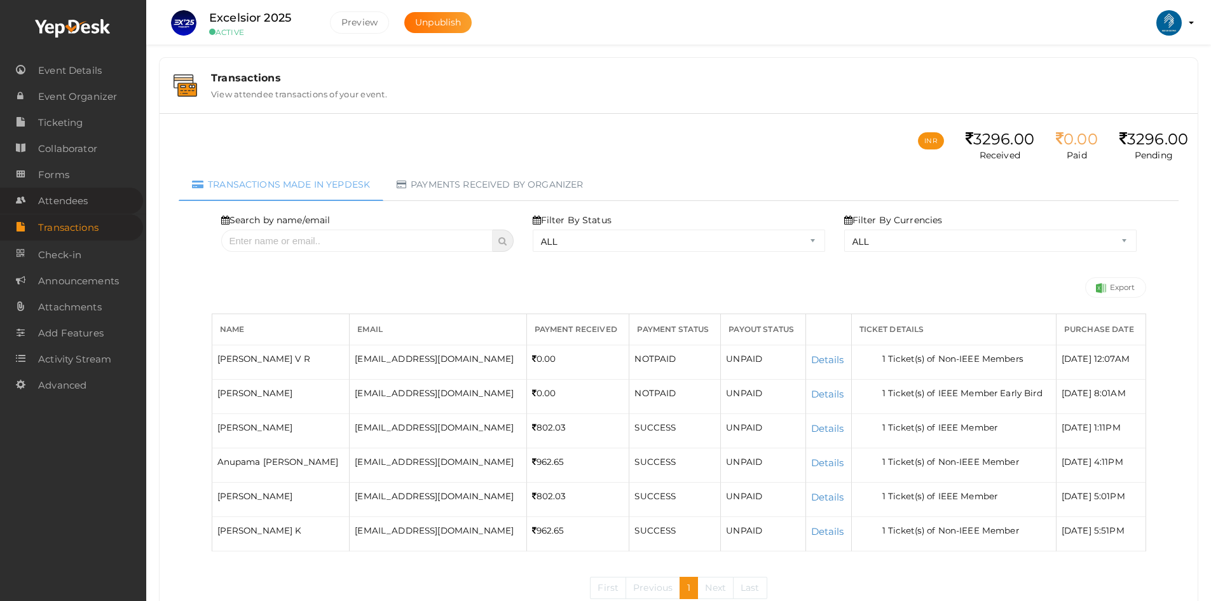
click at [52, 204] on span "Attendees" at bounding box center [63, 200] width 50 height 25
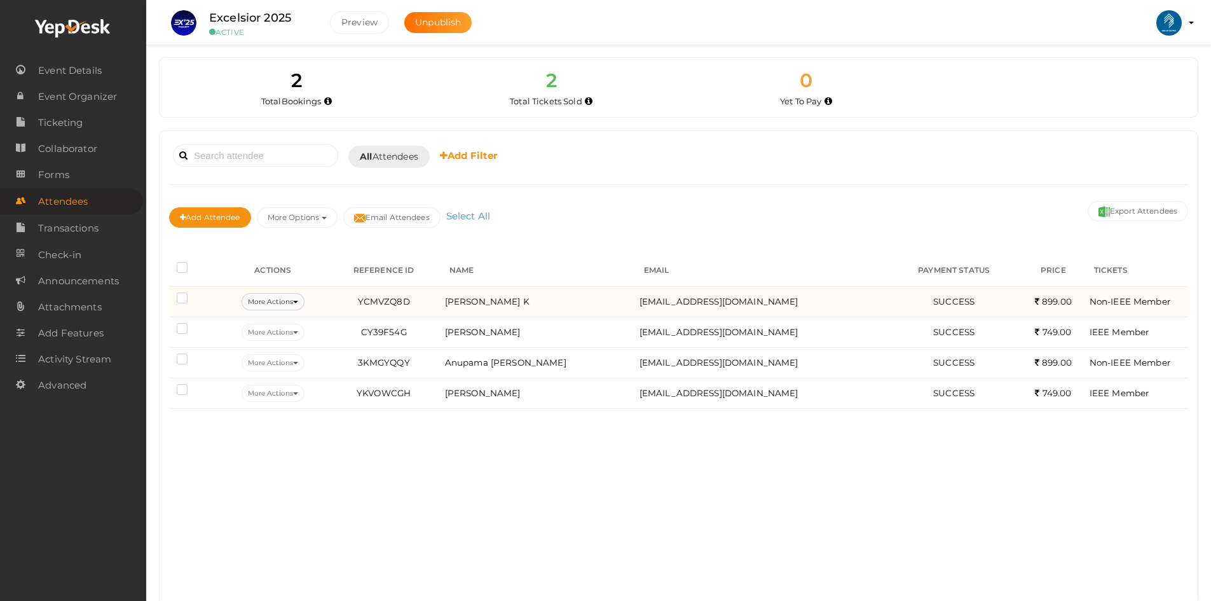
click at [277, 306] on button "More Actions" at bounding box center [272, 301] width 63 height 17
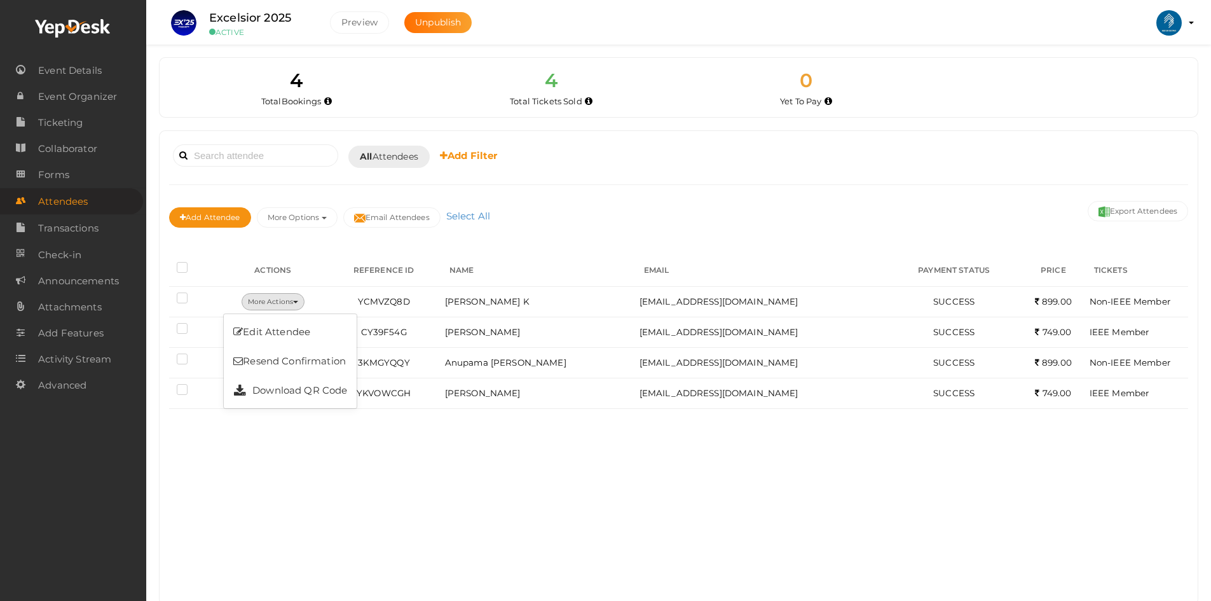
click at [361, 495] on div "Booked for [DATE] [DATE] [DATE] This Week Custom Date All Attendees All Yet to …" at bounding box center [679, 367] width 1038 height 473
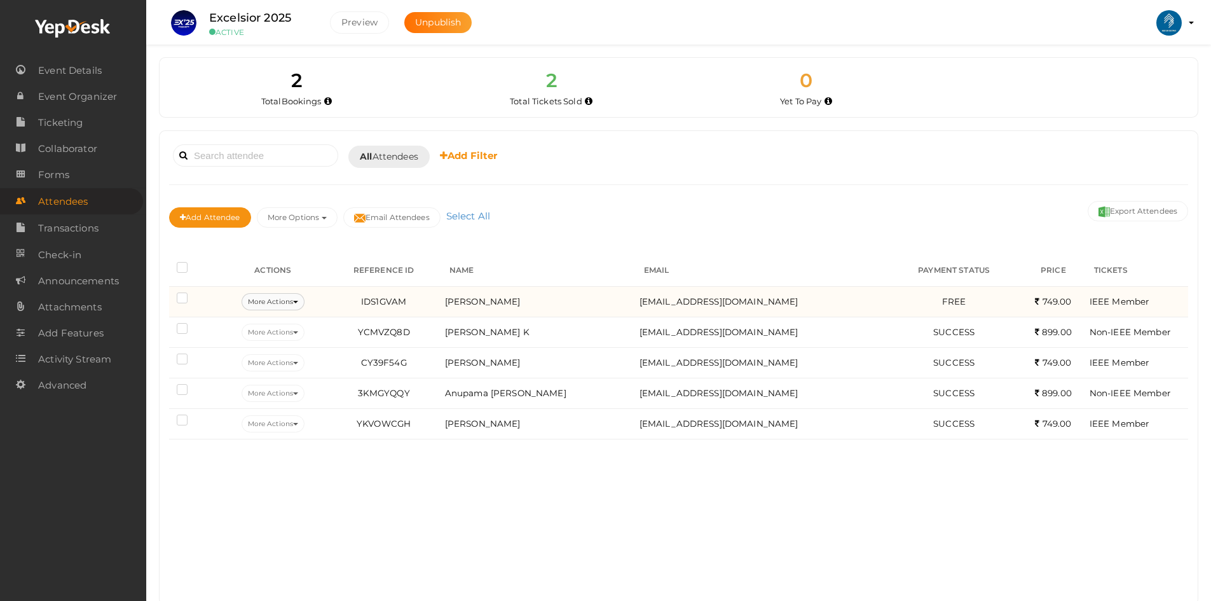
click at [282, 297] on button "More Actions" at bounding box center [272, 301] width 63 height 17
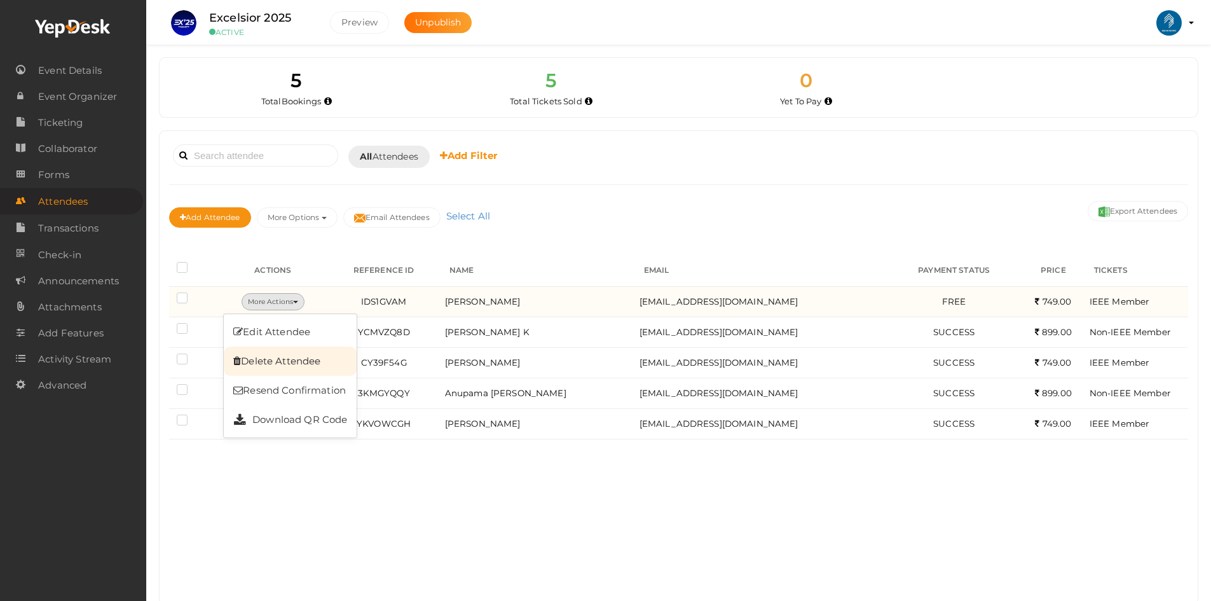
click at [284, 356] on link "Delete Attendee" at bounding box center [290, 360] width 133 height 29
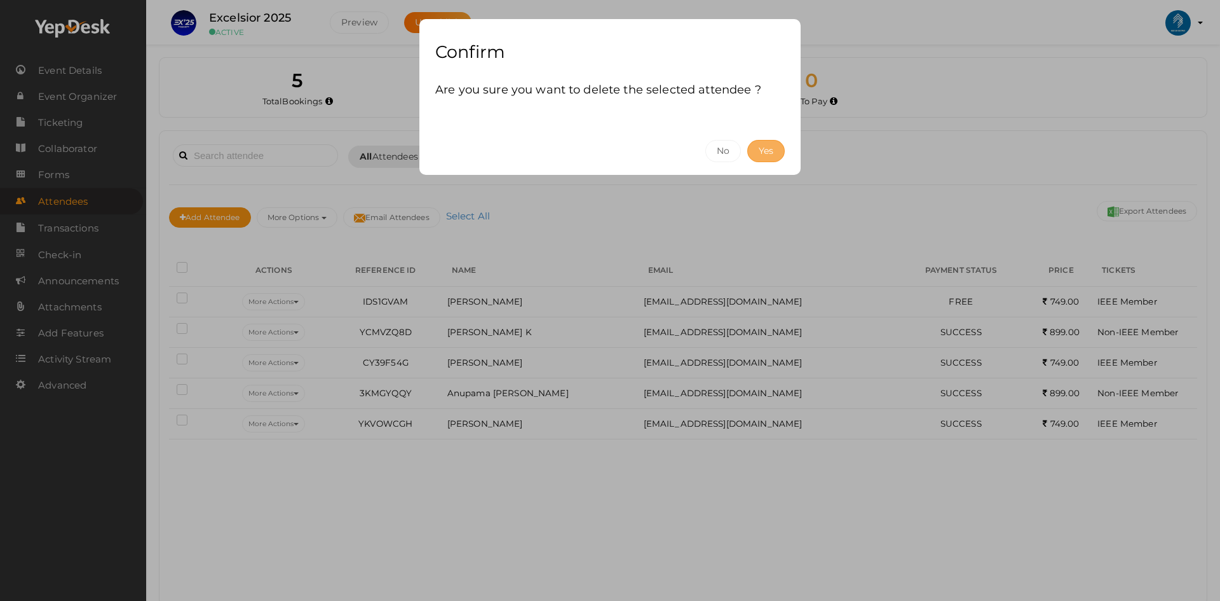
click at [777, 147] on button "Yes" at bounding box center [765, 151] width 37 height 22
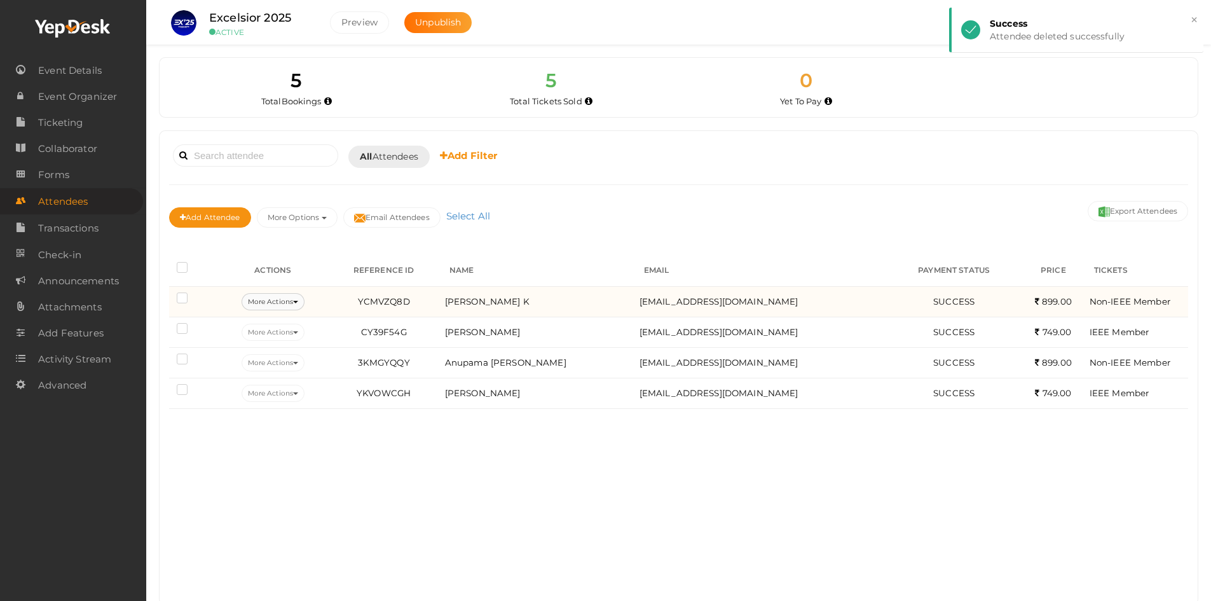
click at [271, 304] on button "More Actions" at bounding box center [272, 301] width 63 height 17
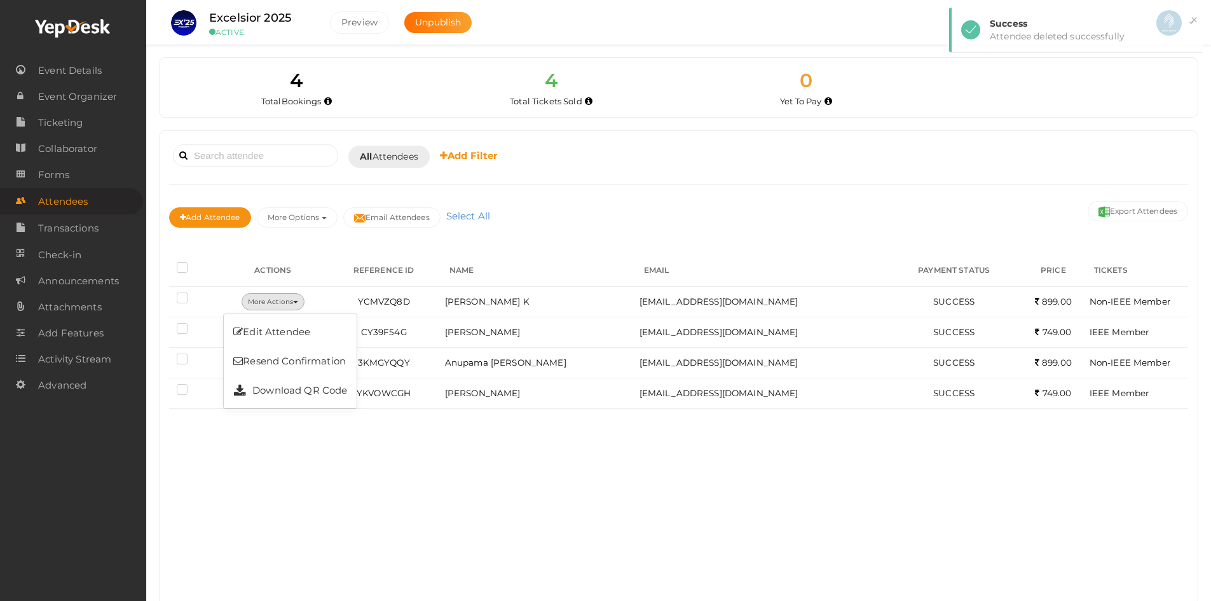
click at [360, 526] on div "Booked for [DATE] [DATE] [DATE] This Week Custom Date All Attendees All Yet to …" at bounding box center [679, 367] width 1038 height 473
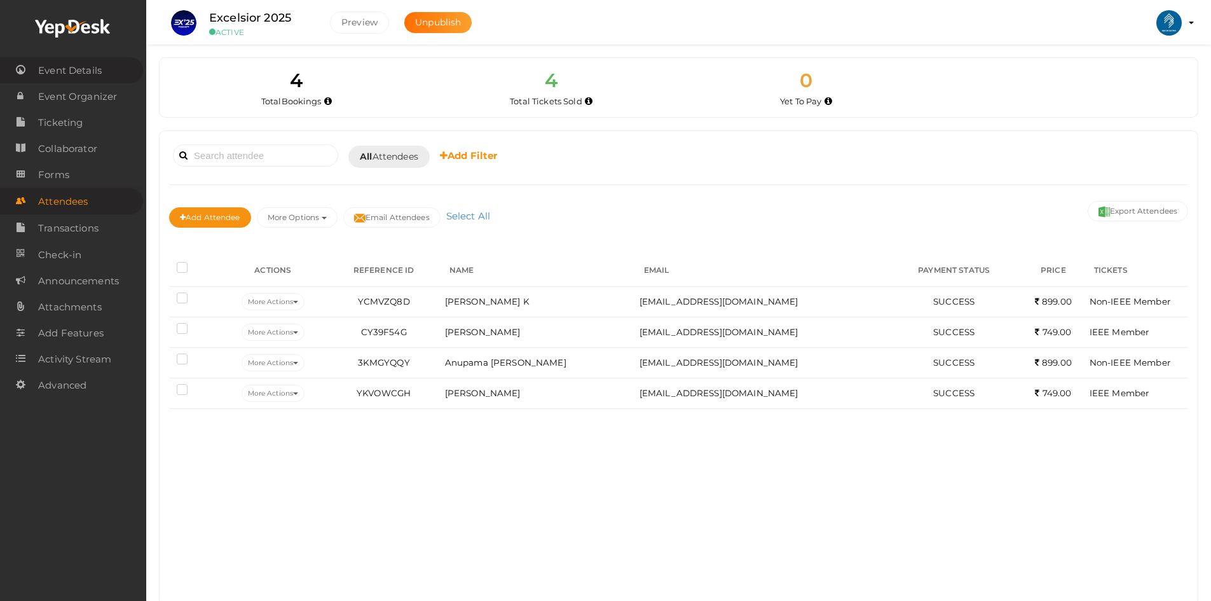
click at [55, 67] on span "Event Details" at bounding box center [70, 70] width 64 height 25
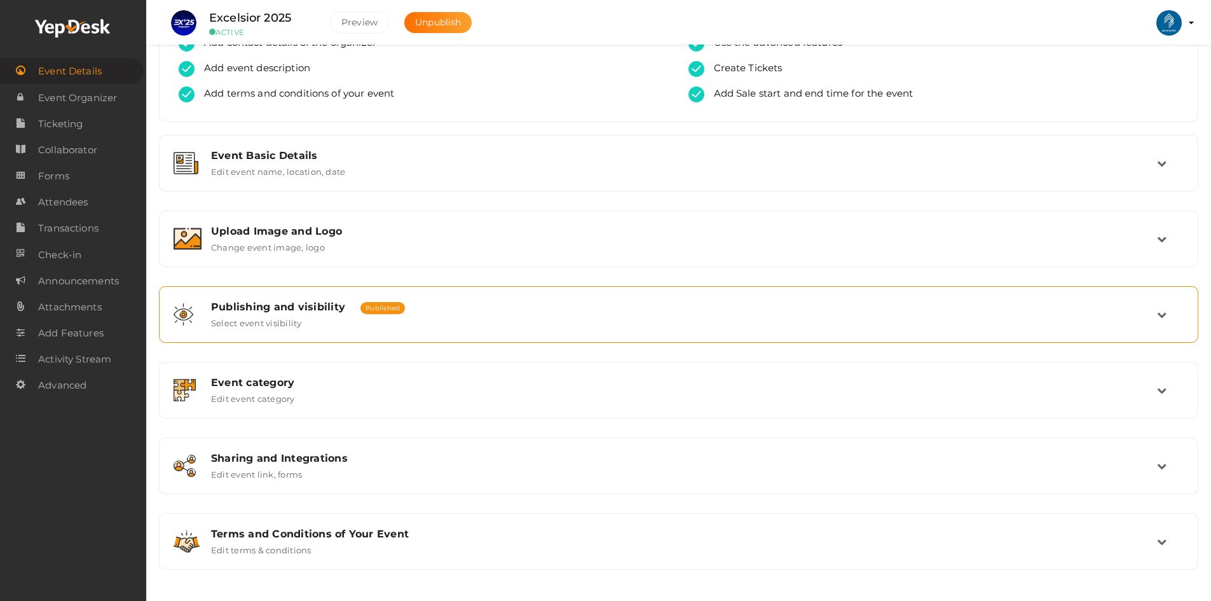
scroll to position [79, 0]
click at [59, 133] on span "Ticketing" at bounding box center [60, 123] width 44 height 25
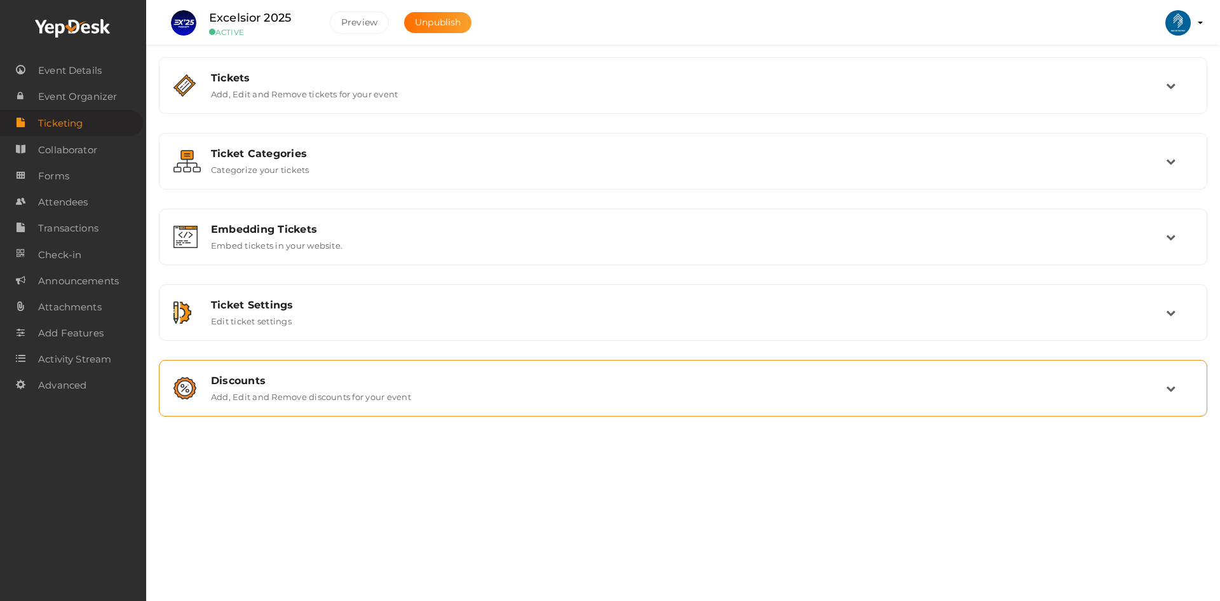
click at [362, 384] on div "Discounts" at bounding box center [688, 380] width 955 height 12
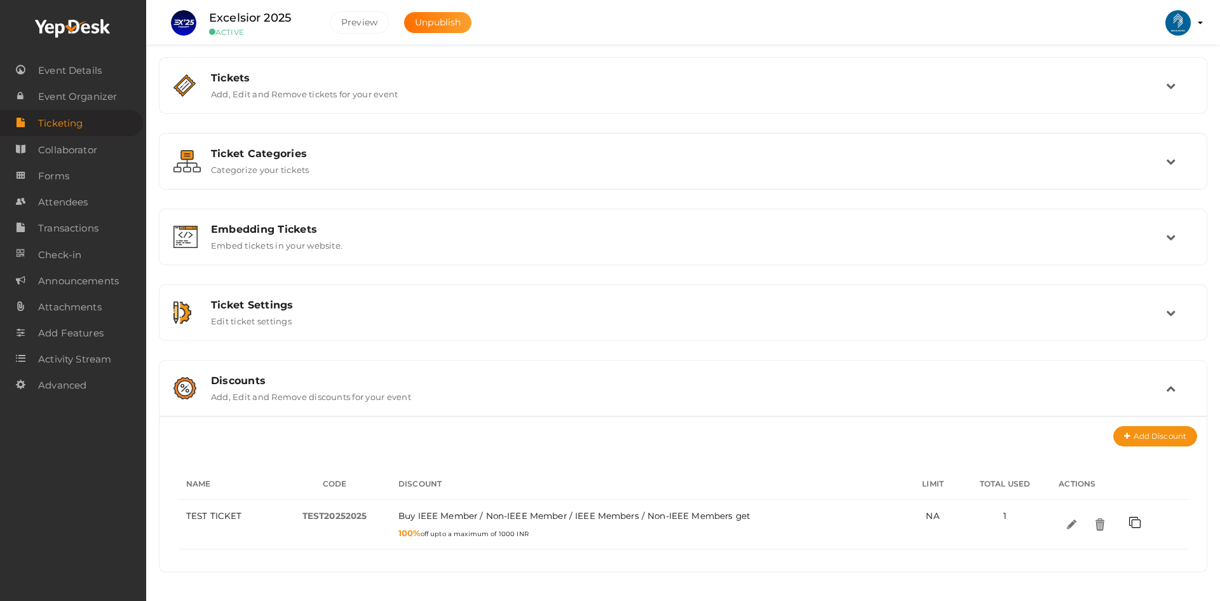
click at [770, 486] on th "Discount" at bounding box center [649, 483] width 516 height 31
click at [698, 440] on div "Add Discount" at bounding box center [683, 436] width 1028 height 20
click at [1201, 18] on li "Preview IEEE SB GEC PALAKKAD ieee@gecskp.ac.in Personal Profile My Events Admin…" at bounding box center [1178, 23] width 51 height 44
click at [1197, 24] on li "Preview IEEE SB GEC PALAKKAD ieee@gecskp.ac.in Personal Profile My Events Admin…" at bounding box center [1178, 23] width 51 height 44
click at [1199, 24] on li "Preview IEEE SB GEC PALAKKAD ieee@gecskp.ac.in Personal Profile My Events Admin…" at bounding box center [1178, 23] width 51 height 44
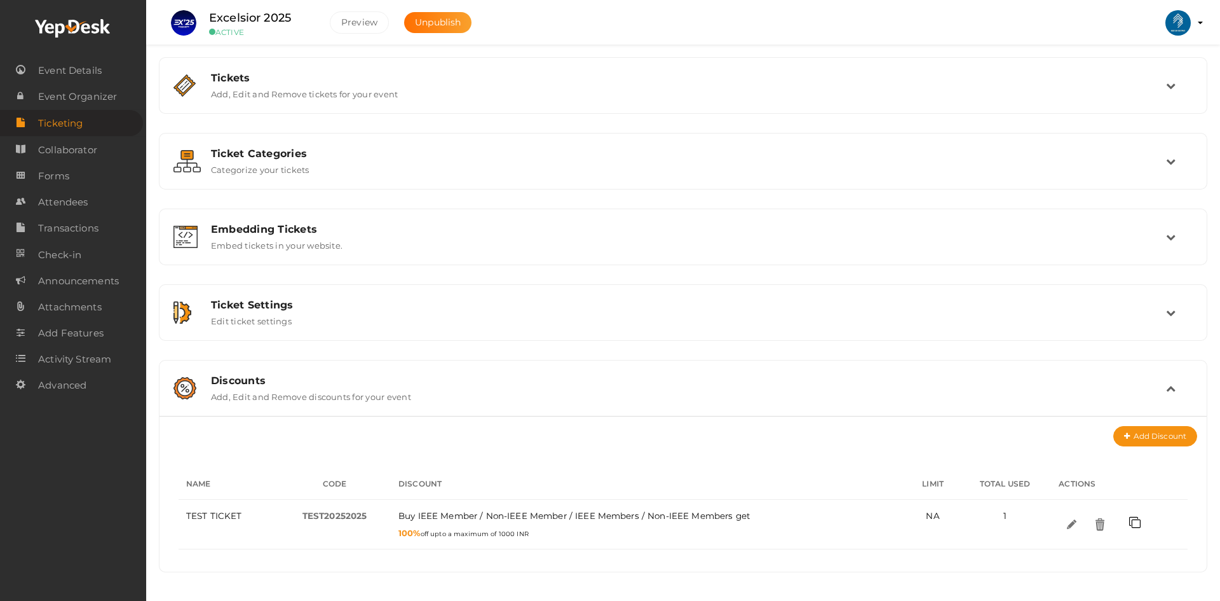
click at [1191, 22] on profile-pic at bounding box center [1177, 22] width 25 height 11
